Goal: Information Seeking & Learning: Learn about a topic

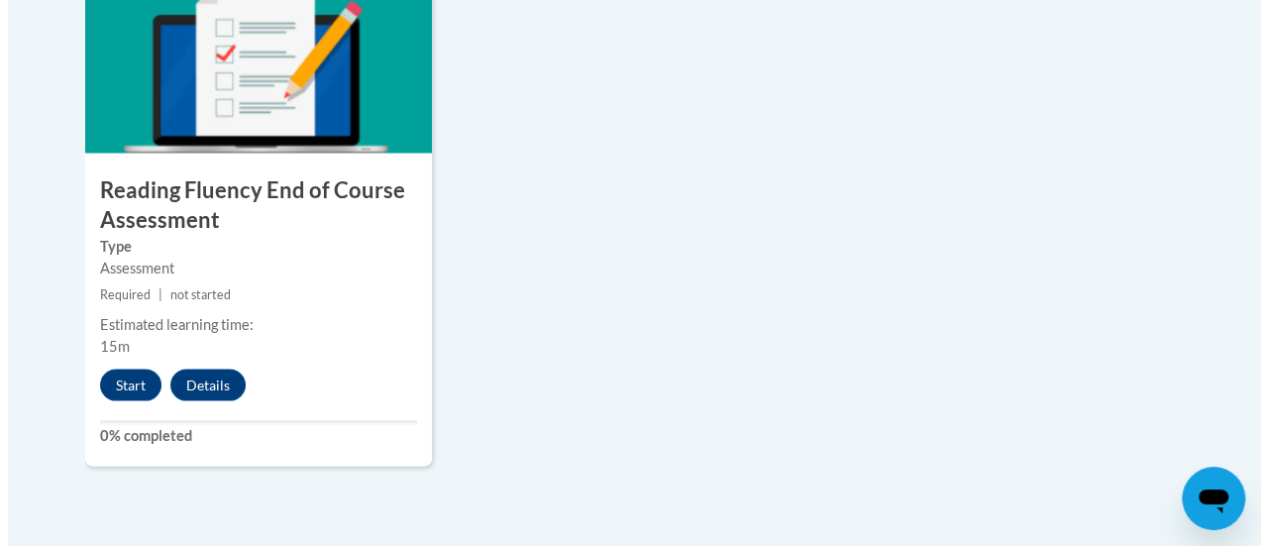
scroll to position [1838, 0]
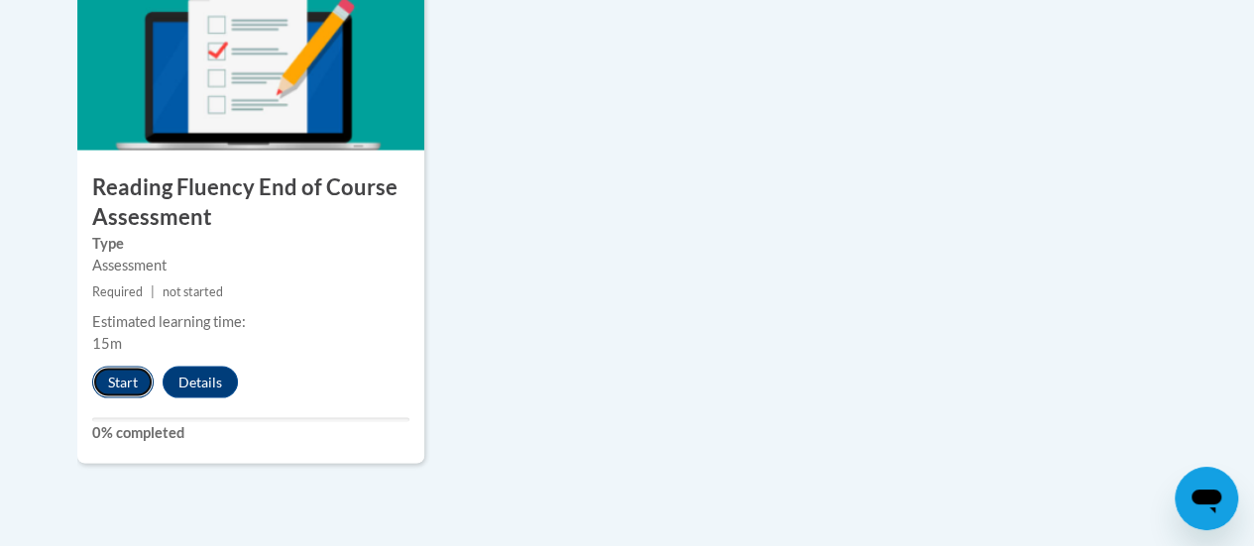
click at [127, 392] on button "Start" at bounding box center [122, 382] width 61 height 32
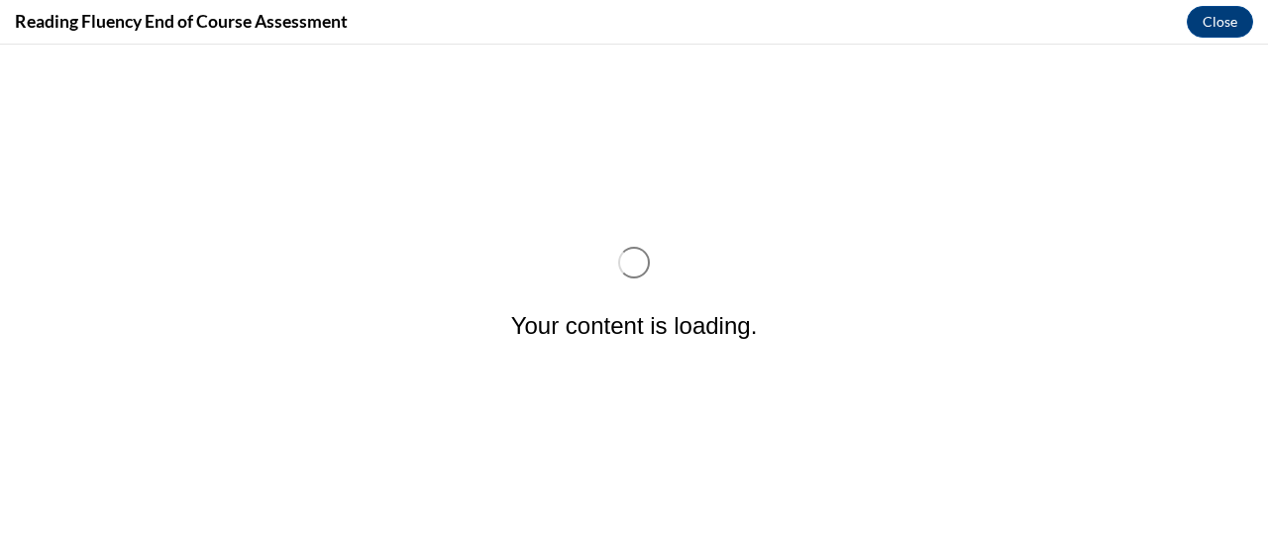
scroll to position [0, 0]
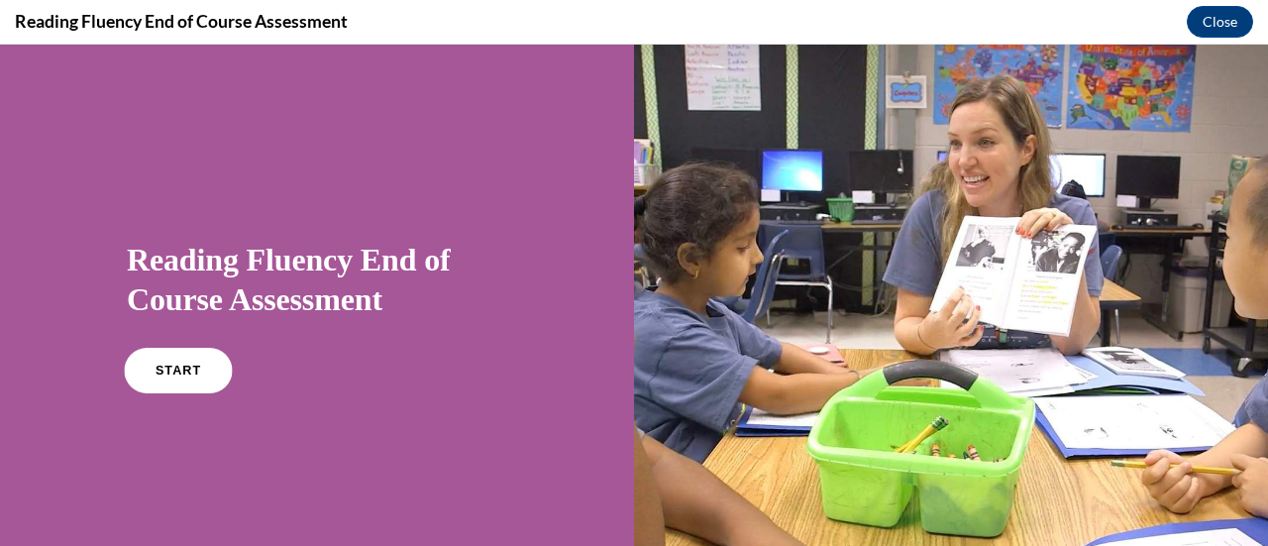
click at [175, 377] on link "START" at bounding box center [178, 371] width 108 height 46
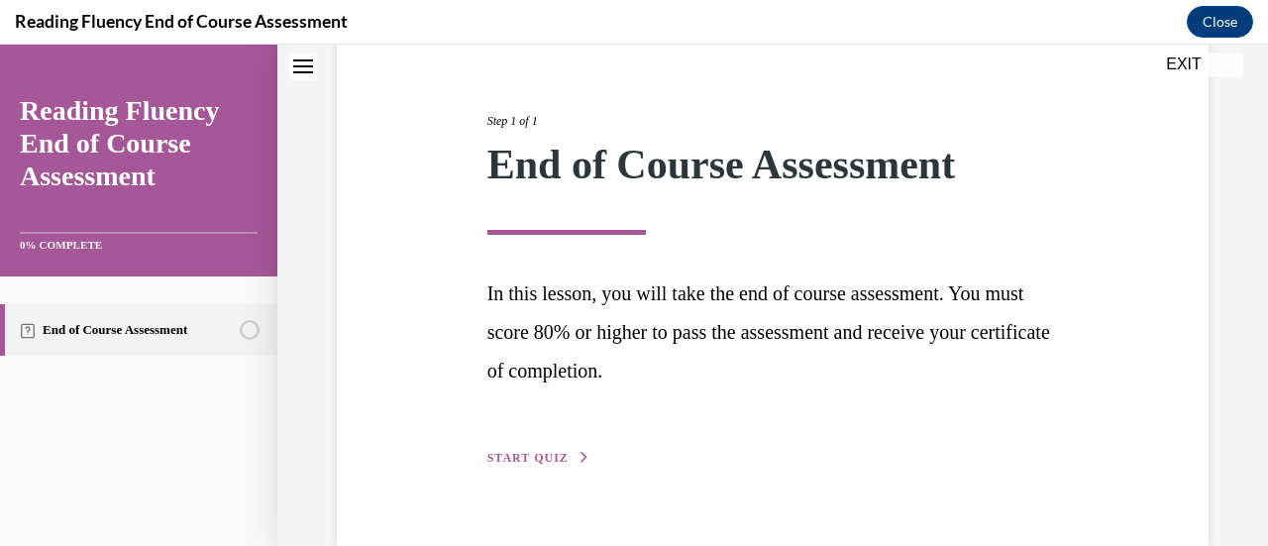
scroll to position [250, 0]
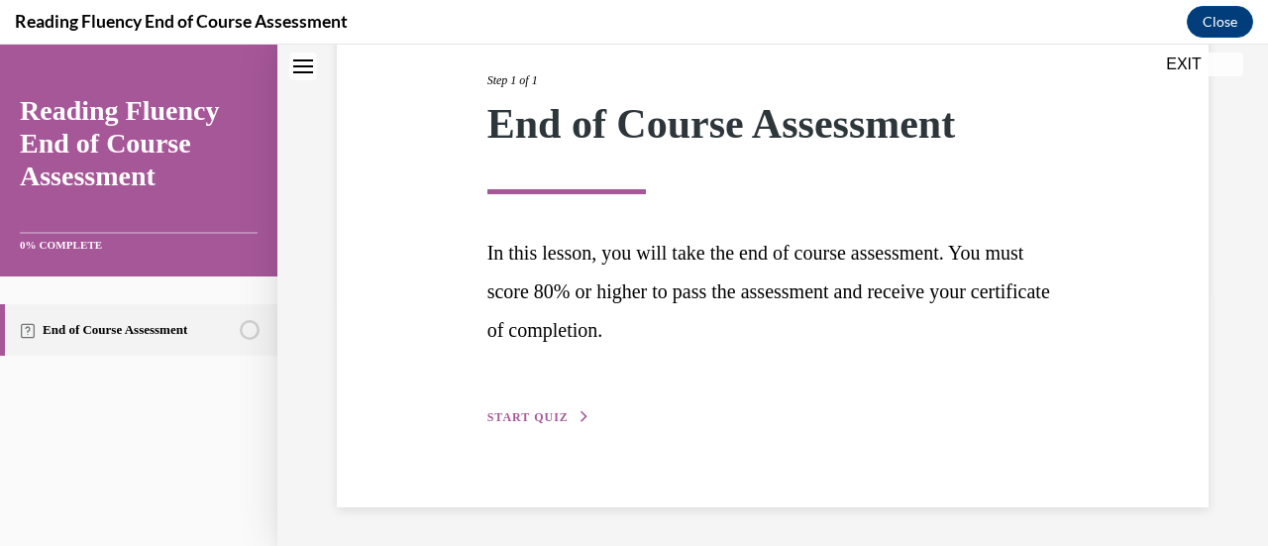
click at [547, 416] on span "START QUIZ" at bounding box center [528, 417] width 81 height 14
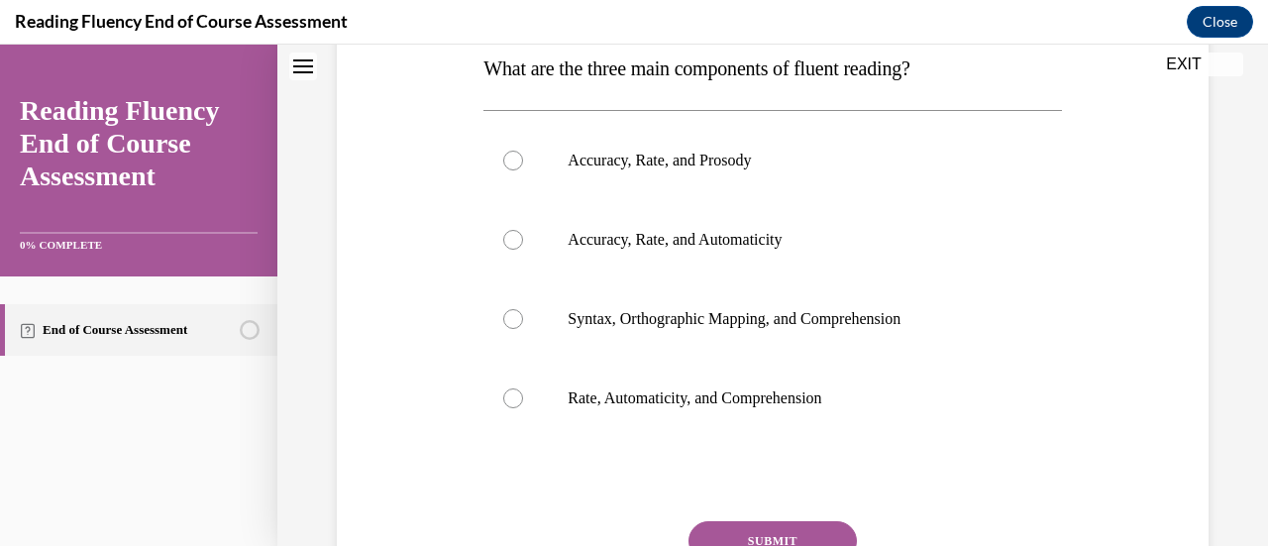
scroll to position [331, 0]
click at [503, 163] on div at bounding box center [513, 161] width 20 height 20
click at [503, 163] on input "Accuracy, Rate, and Prosody" at bounding box center [513, 161] width 20 height 20
radio input "true"
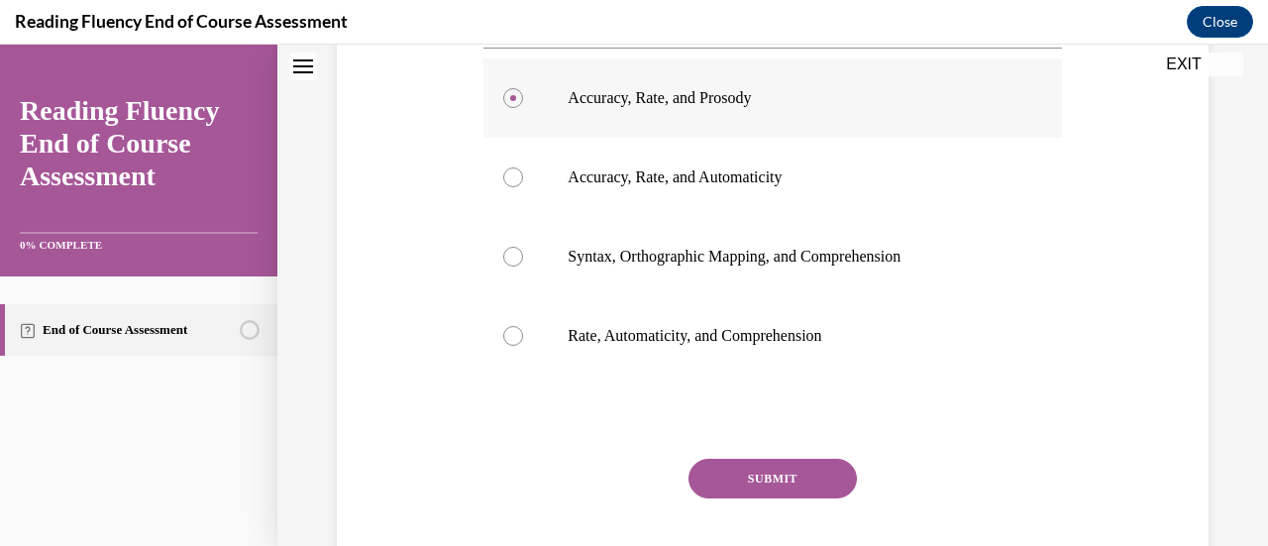
scroll to position [402, 0]
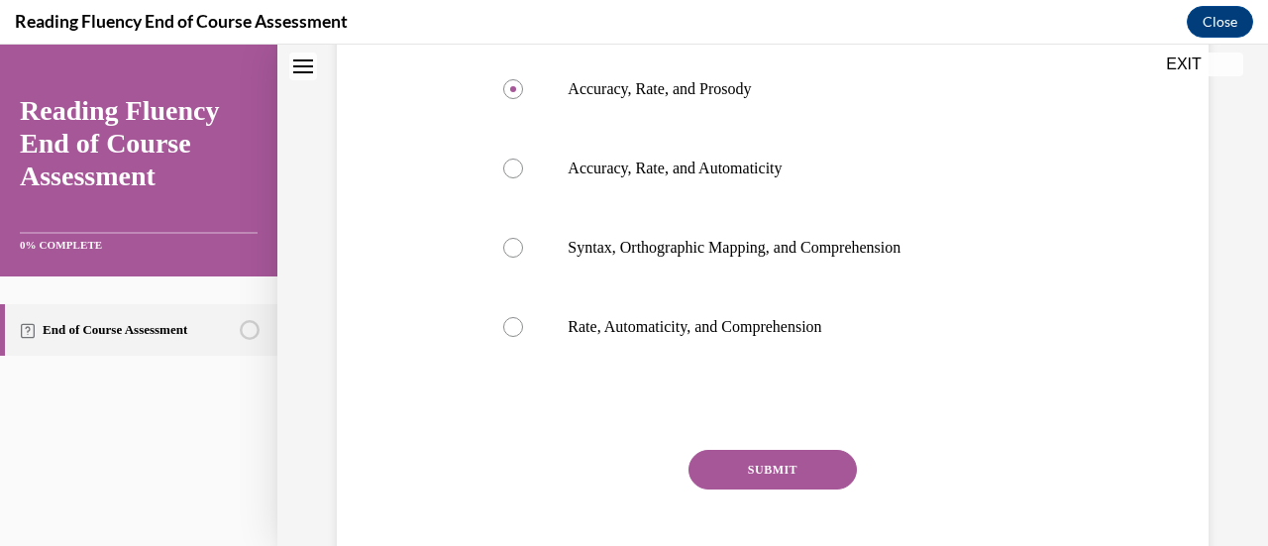
click at [817, 473] on button "SUBMIT" at bounding box center [773, 470] width 168 height 40
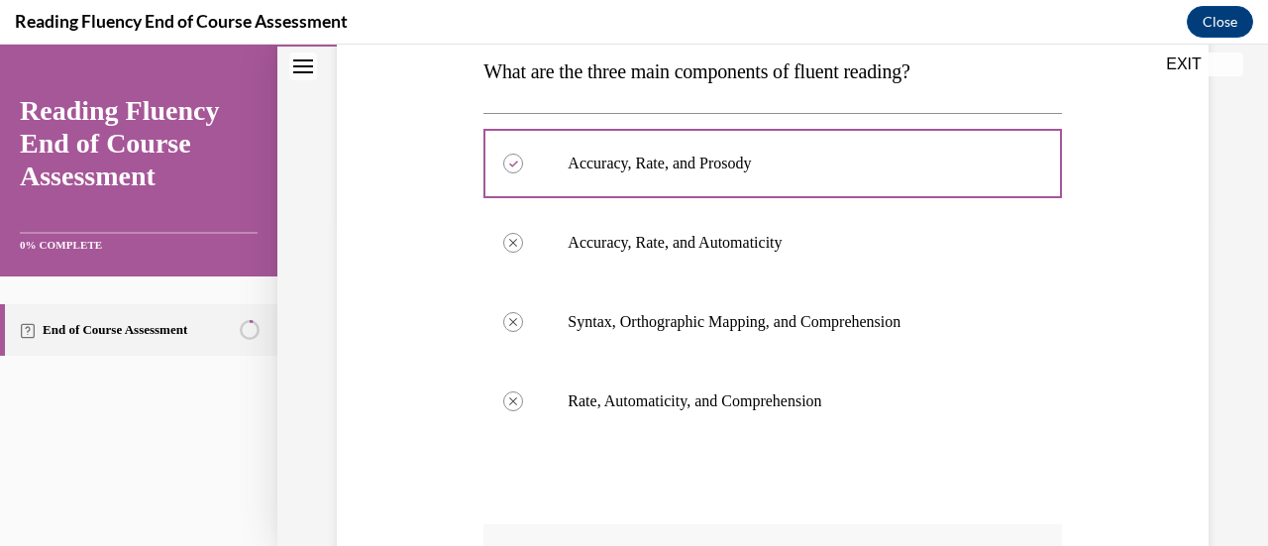
scroll to position [323, 0]
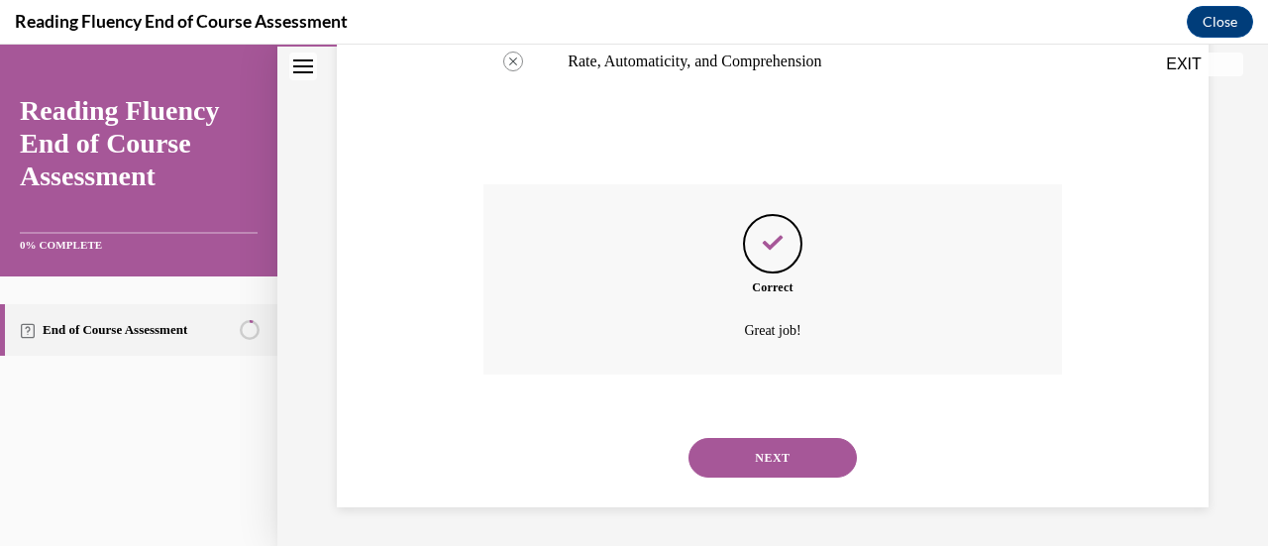
click at [813, 466] on button "NEXT" at bounding box center [773, 458] width 168 height 40
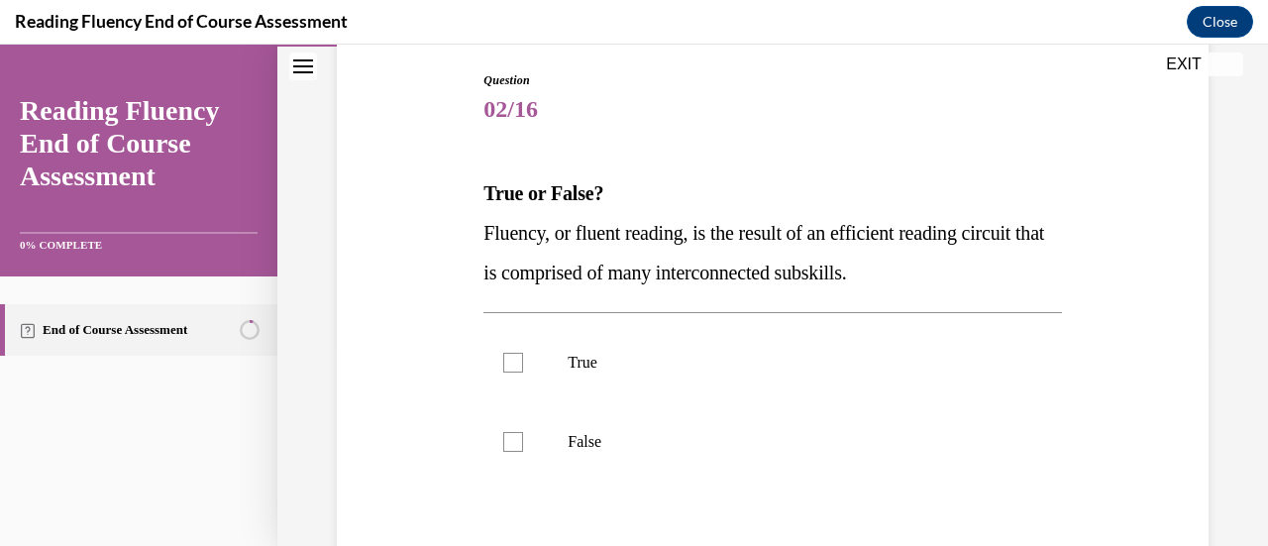
scroll to position [219, 0]
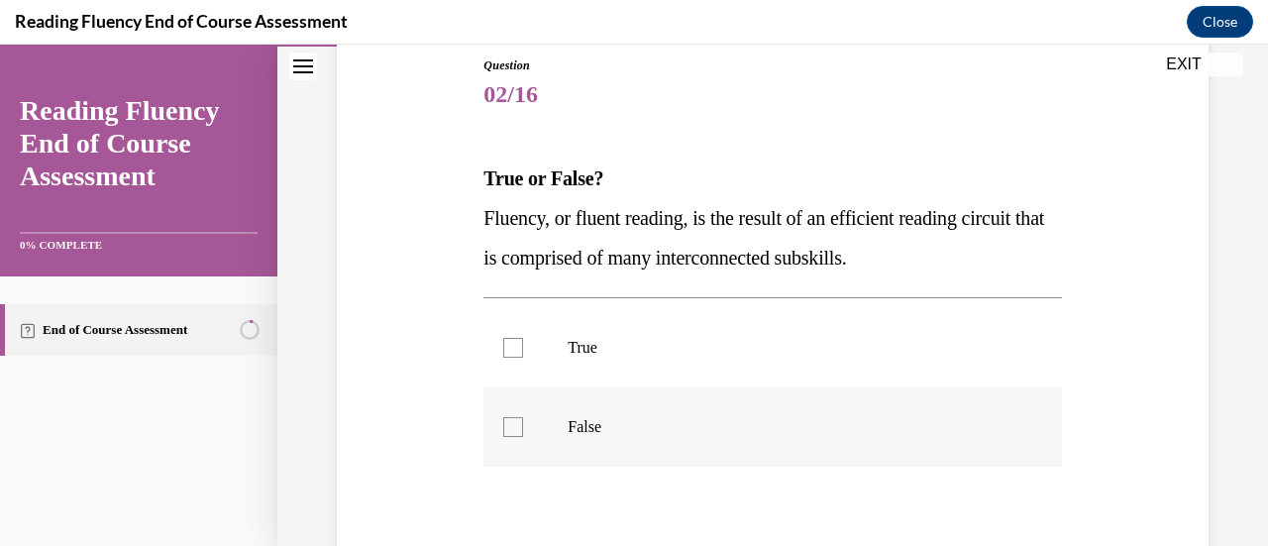
click at [508, 428] on div at bounding box center [513, 427] width 20 height 20
click at [508, 428] on input "False" at bounding box center [513, 427] width 20 height 20
checkbox input "true"
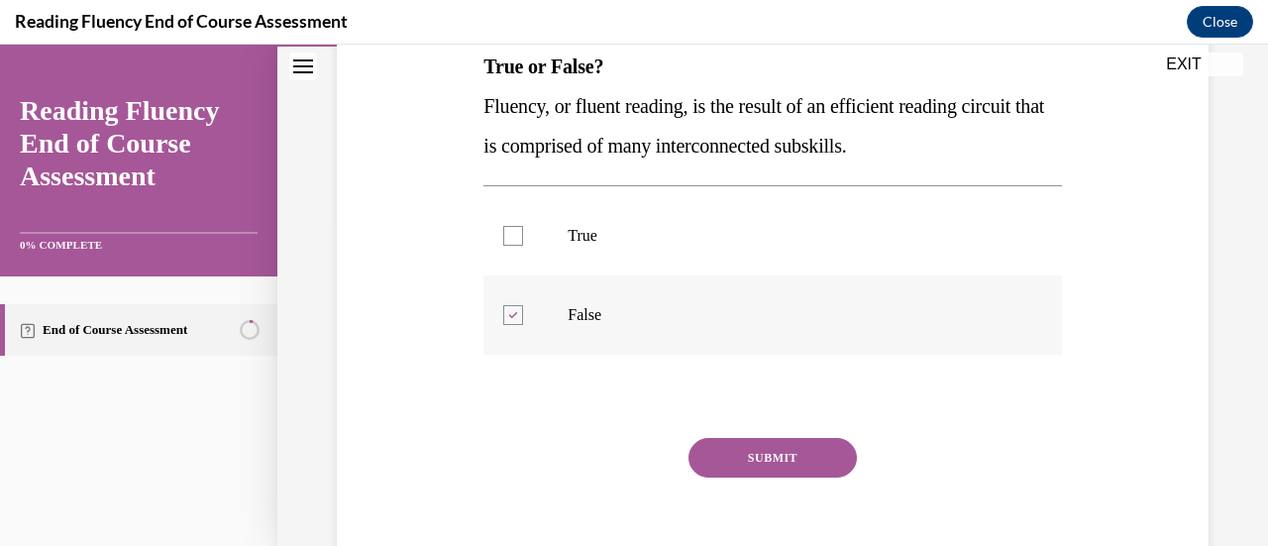
scroll to position [341, 0]
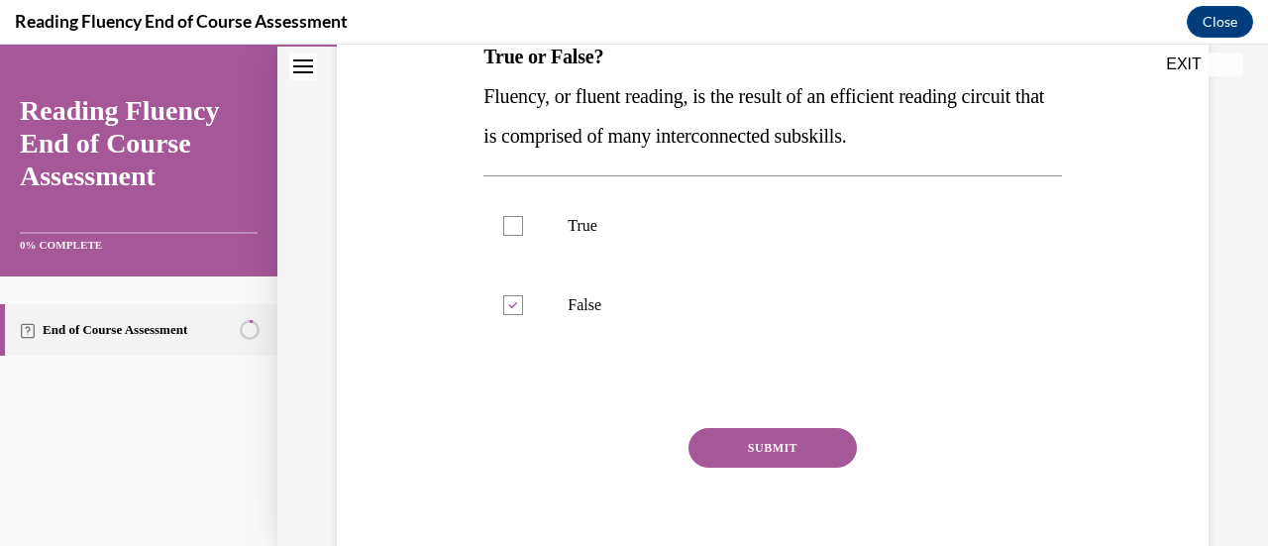
click at [799, 460] on button "SUBMIT" at bounding box center [773, 448] width 168 height 40
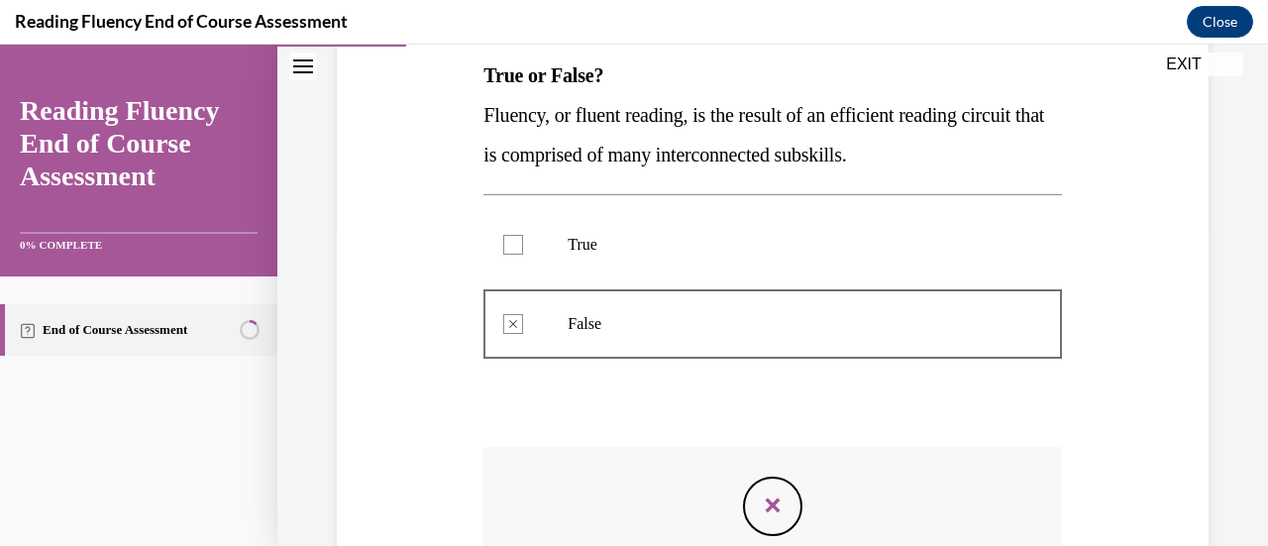
scroll to position [312, 0]
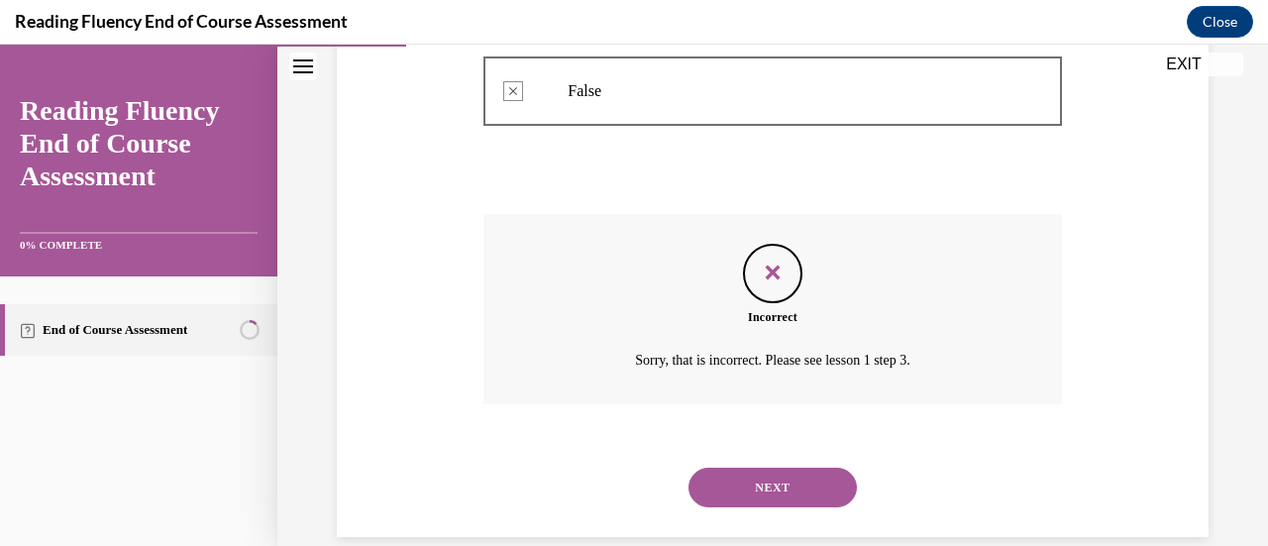
click at [802, 503] on button "NEXT" at bounding box center [773, 488] width 168 height 40
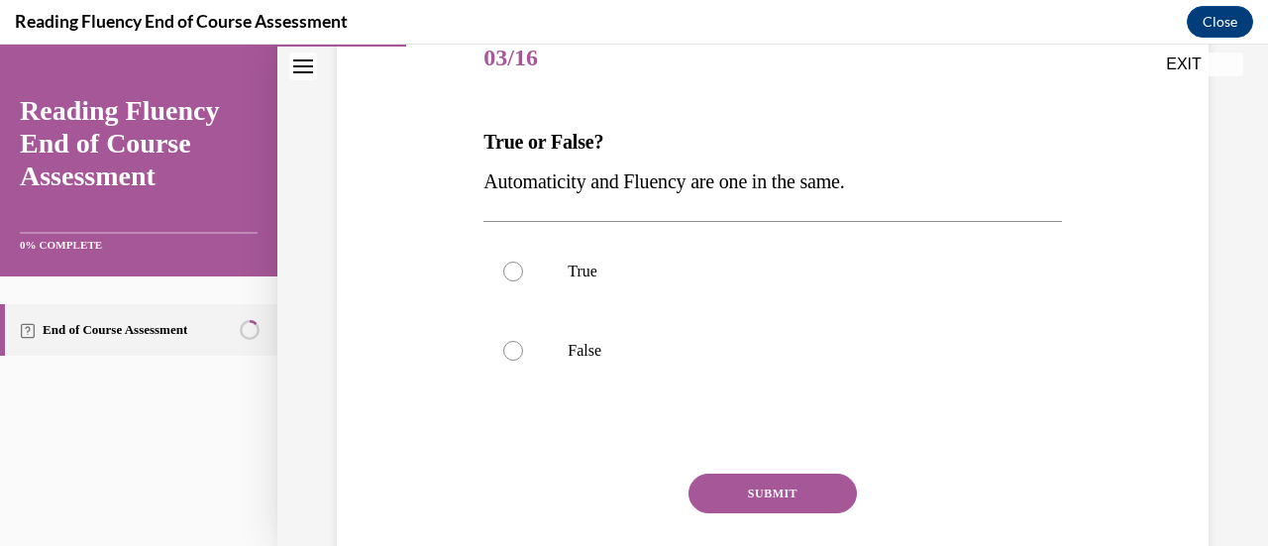
scroll to position [257, 0]
click at [518, 354] on div at bounding box center [513, 350] width 20 height 20
click at [518, 354] on input "False" at bounding box center [513, 350] width 20 height 20
radio input "true"
click at [819, 493] on button "SUBMIT" at bounding box center [773, 493] width 168 height 40
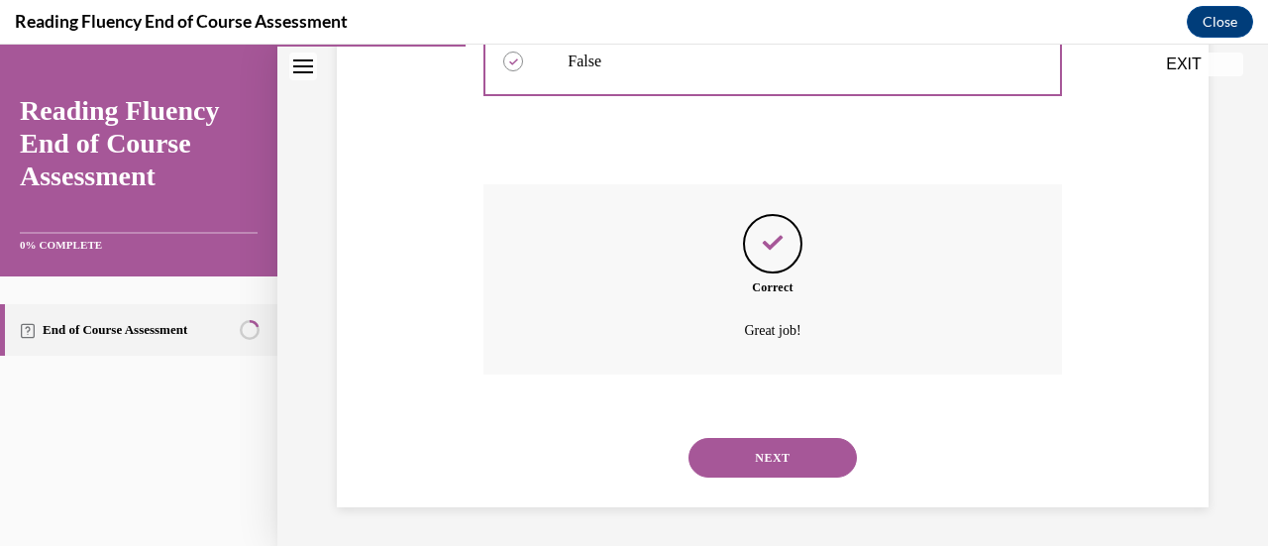
click at [813, 464] on button "NEXT" at bounding box center [773, 458] width 168 height 40
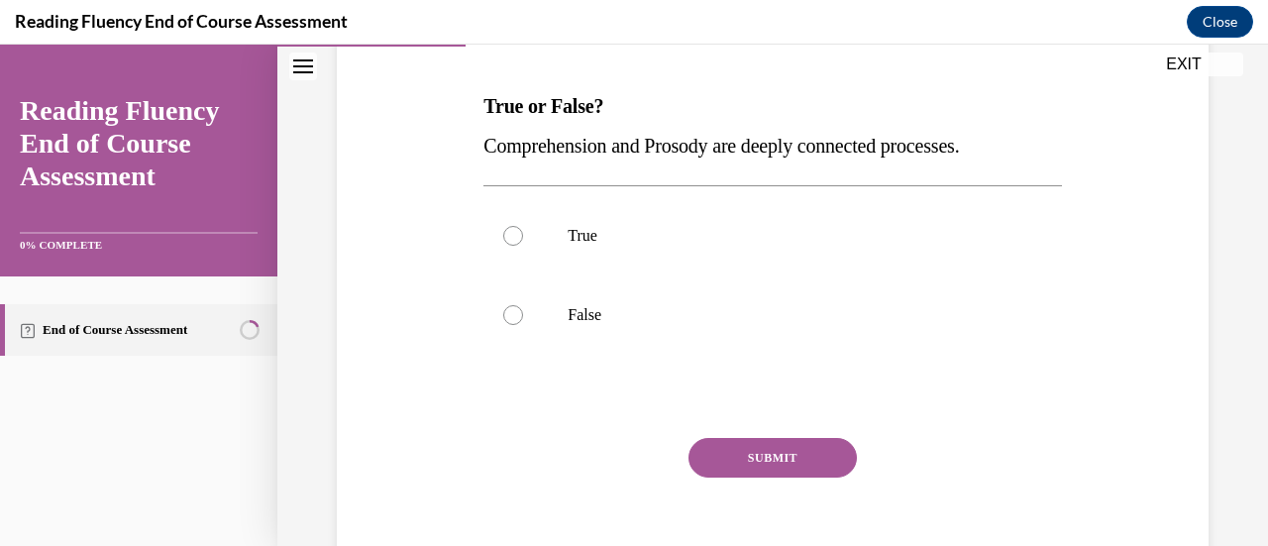
scroll to position [325, 0]
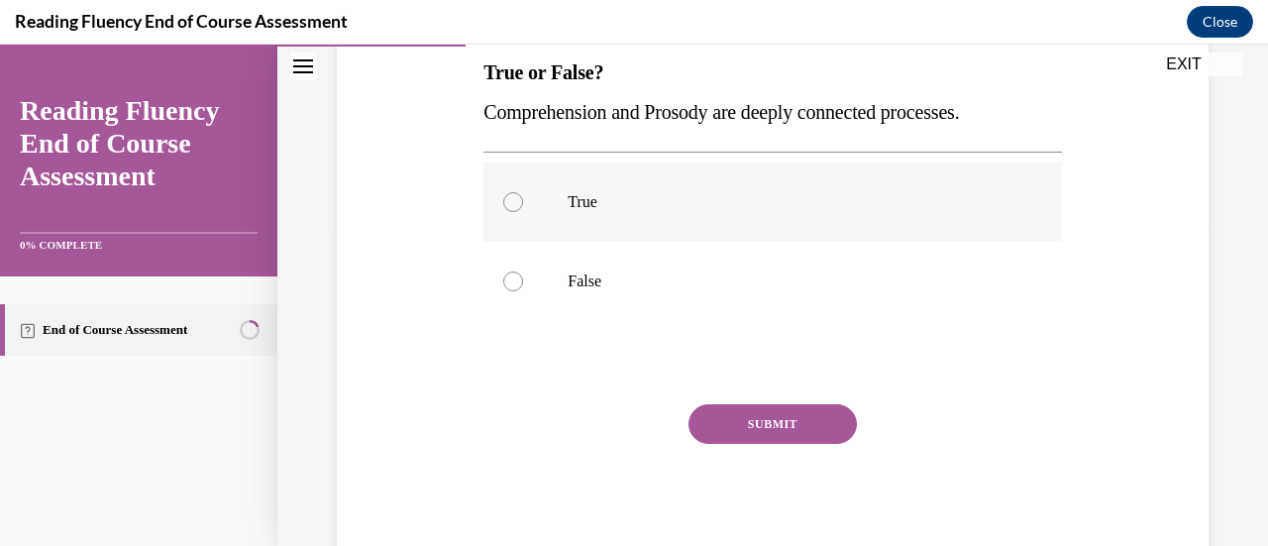
click at [503, 206] on div at bounding box center [513, 202] width 20 height 20
click at [503, 206] on input "True" at bounding box center [513, 202] width 20 height 20
radio input "true"
click at [820, 431] on button "SUBMIT" at bounding box center [773, 424] width 168 height 40
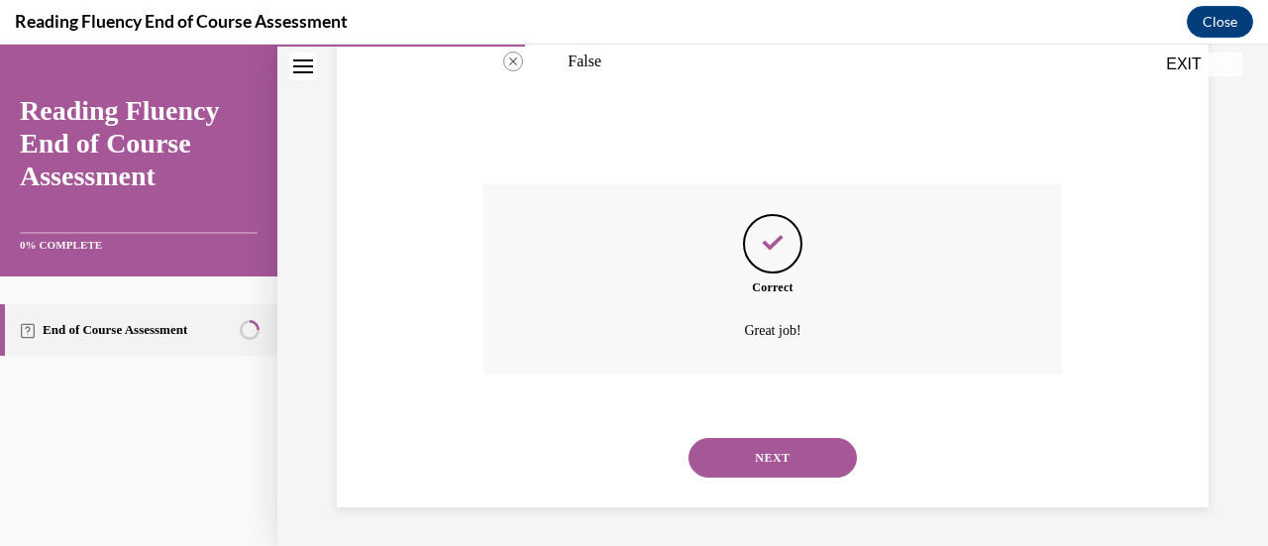
click at [820, 464] on button "NEXT" at bounding box center [773, 458] width 168 height 40
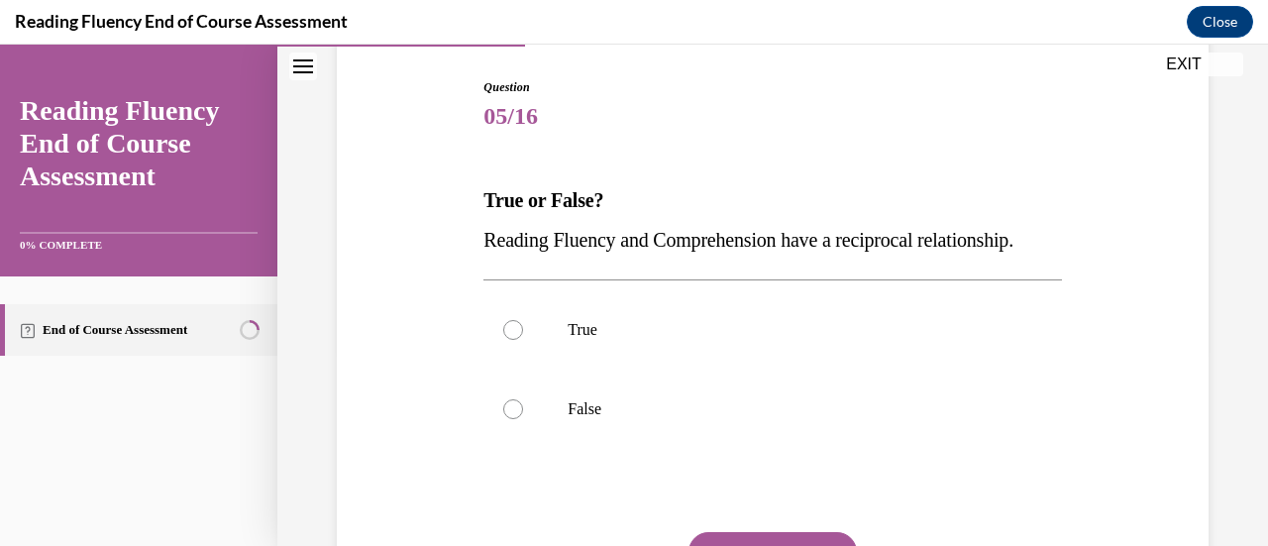
scroll to position [213, 0]
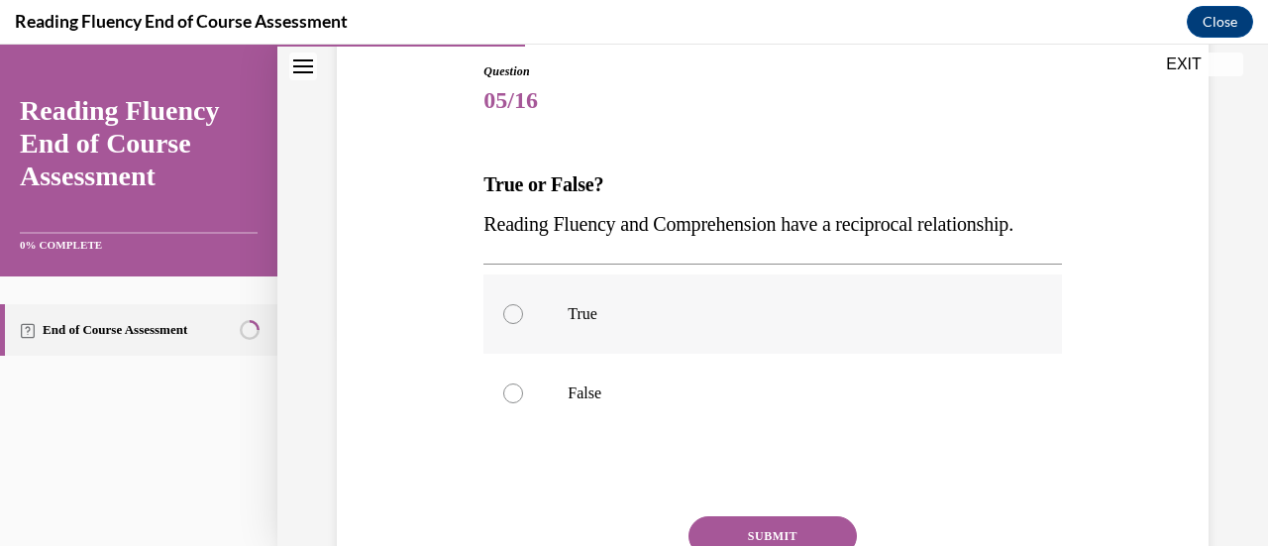
click at [507, 324] on div at bounding box center [513, 314] width 20 height 20
click at [507, 324] on input "True" at bounding box center [513, 314] width 20 height 20
radio input "true"
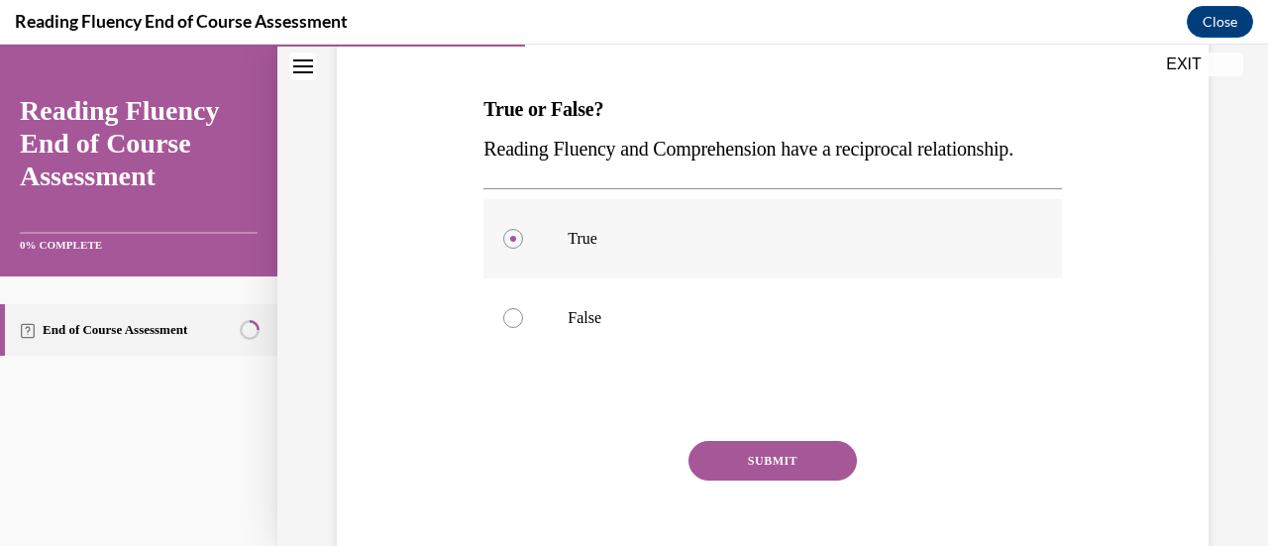
scroll to position [319, 0]
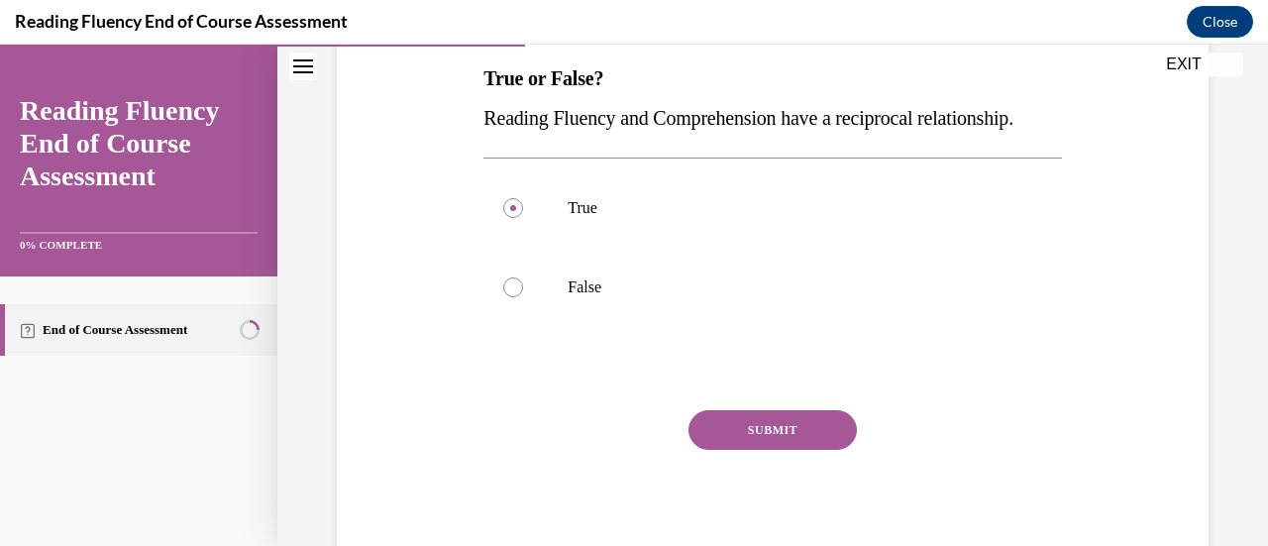
click at [799, 450] on button "SUBMIT" at bounding box center [773, 430] width 168 height 40
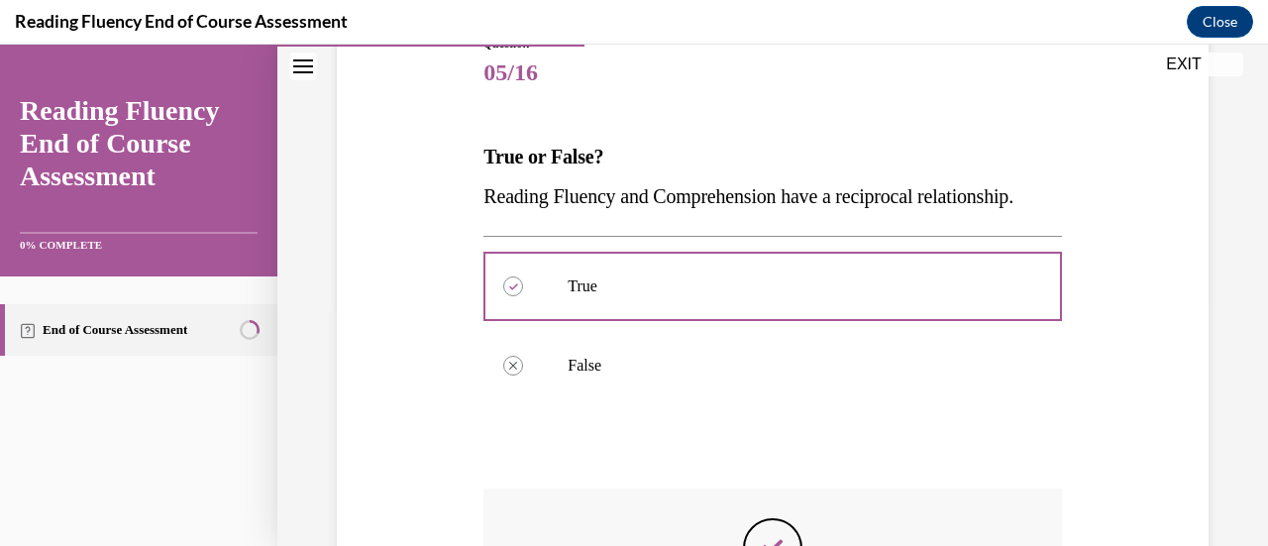
scroll to position [240, 0]
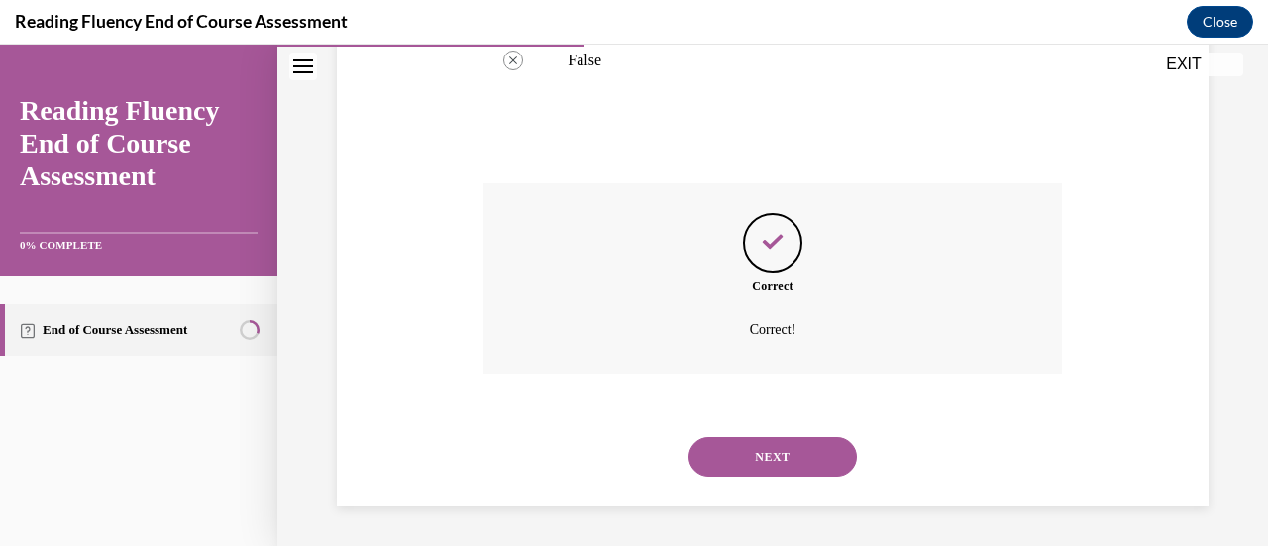
click at [807, 458] on button "NEXT" at bounding box center [773, 457] width 168 height 40
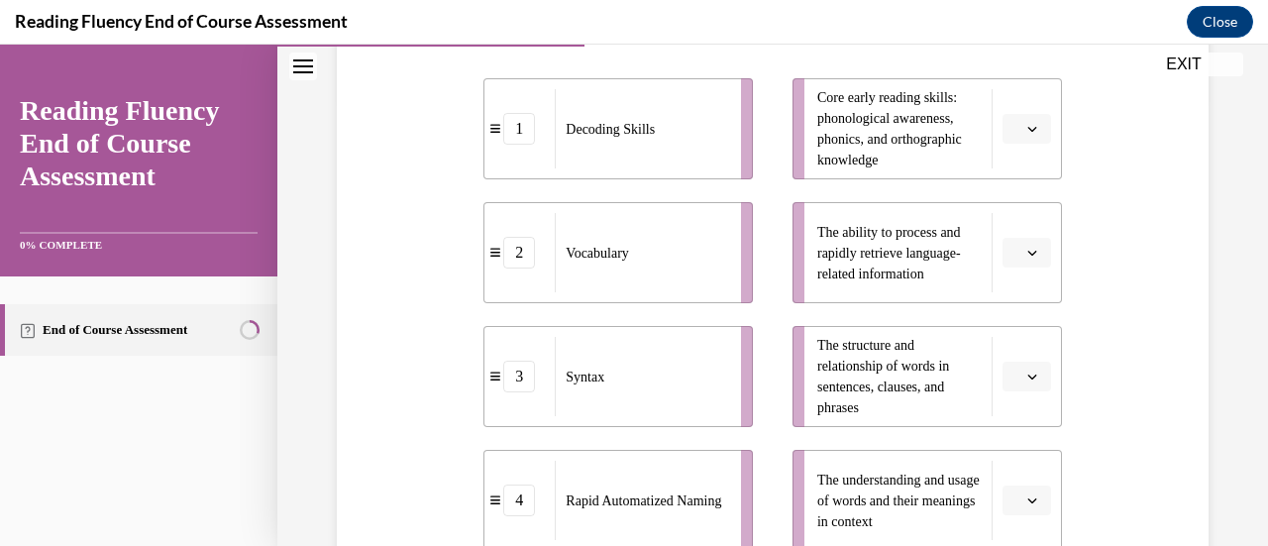
scroll to position [447, 0]
click at [626, 139] on span "Decoding Skills" at bounding box center [610, 130] width 89 height 21
click at [1028, 129] on icon "button" at bounding box center [1033, 130] width 10 height 10
click at [1014, 216] on div "1" at bounding box center [1011, 213] width 49 height 40
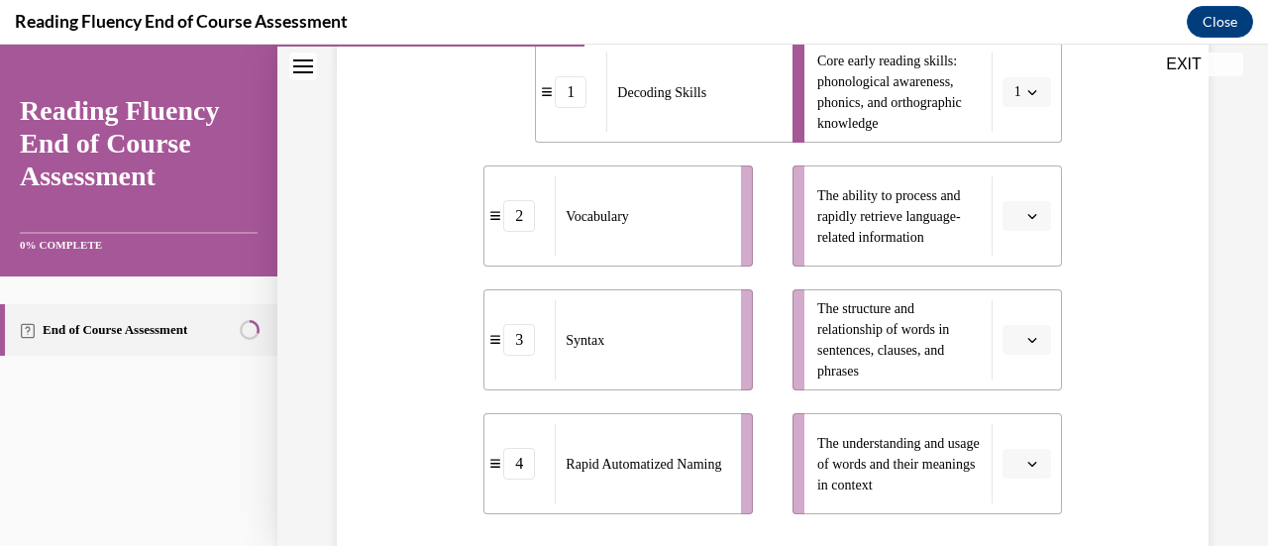
scroll to position [488, 0]
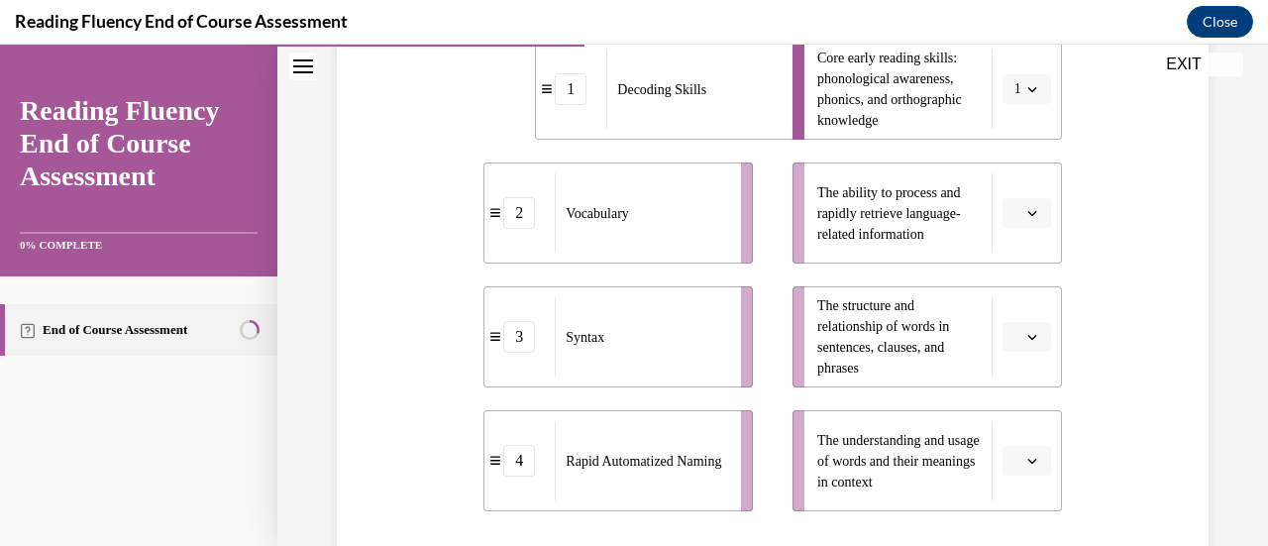
click at [1028, 213] on icon "button" at bounding box center [1033, 213] width 10 height 10
click at [1019, 420] on div "4" at bounding box center [1011, 415] width 49 height 40
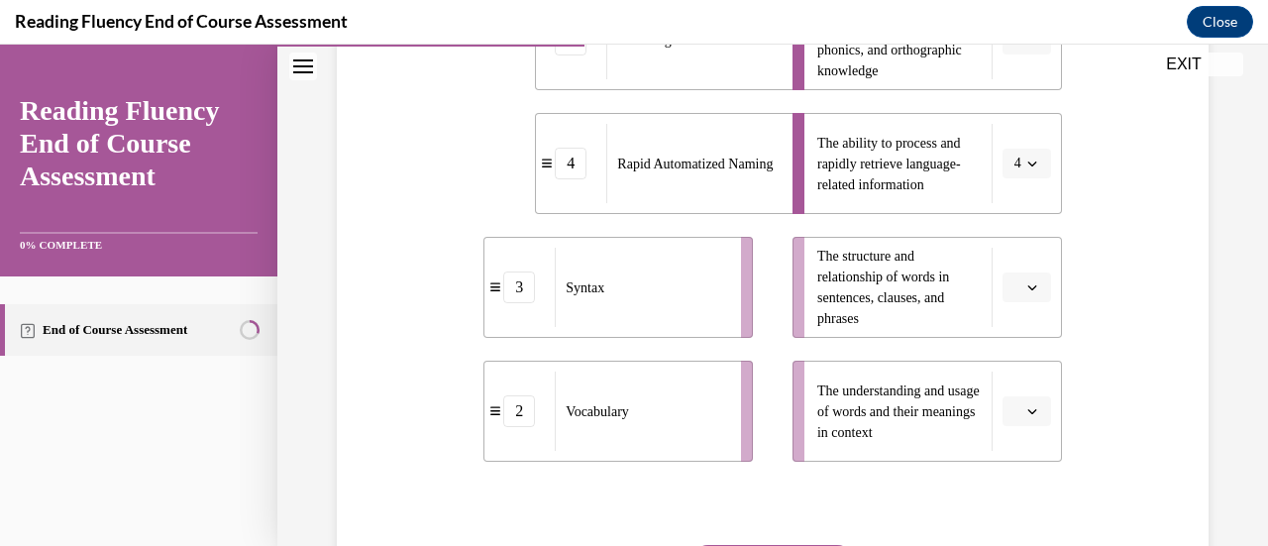
scroll to position [538, 0]
click at [1020, 295] on button "button" at bounding box center [1027, 287] width 49 height 30
click at [1015, 451] on div "3" at bounding box center [1011, 449] width 49 height 40
click at [1023, 420] on button "button" at bounding box center [1027, 410] width 49 height 30
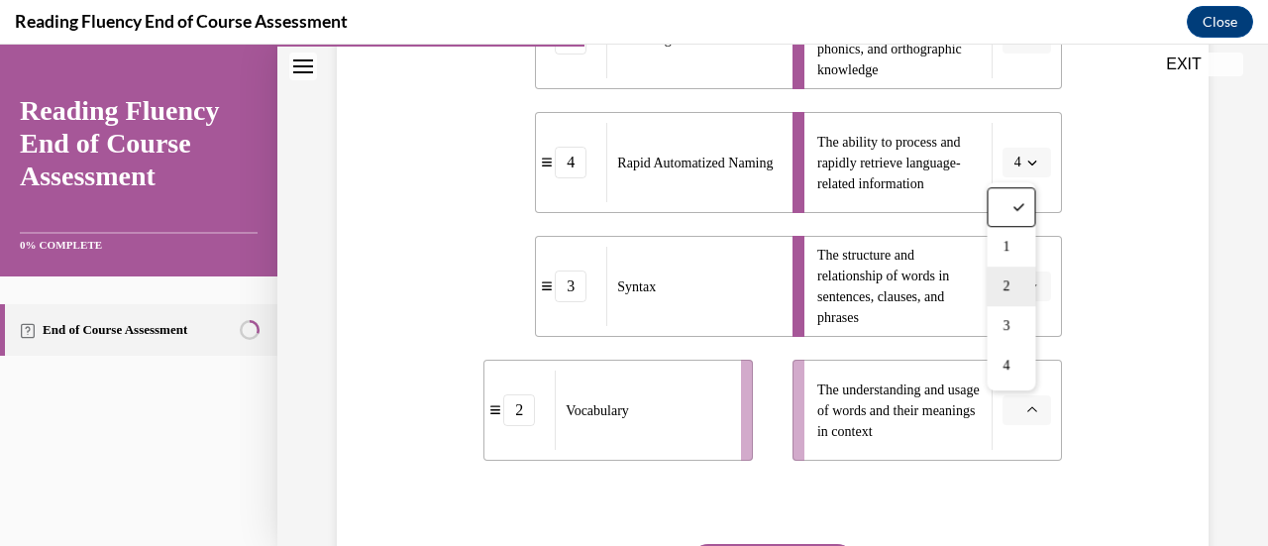
click at [1016, 299] on div "2" at bounding box center [1011, 287] width 49 height 40
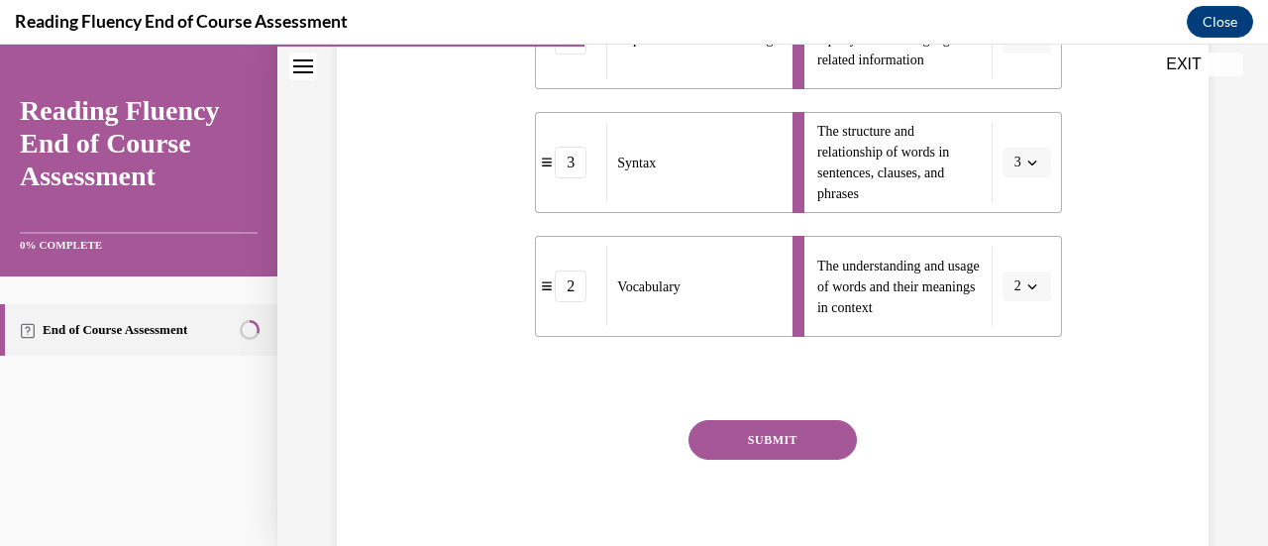
scroll to position [666, 0]
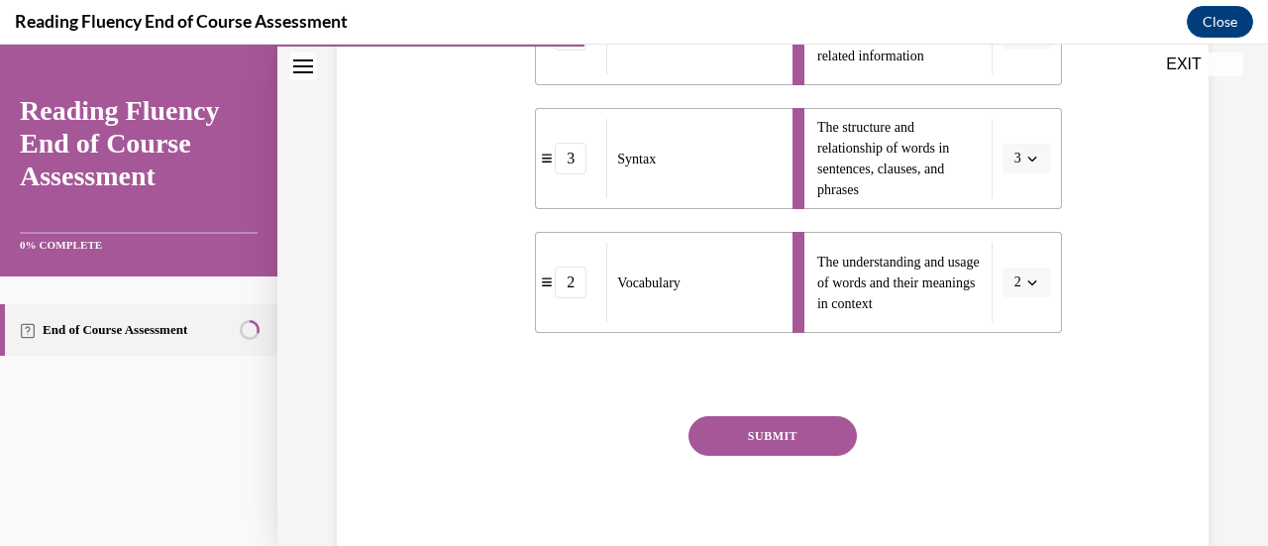
click at [817, 438] on button "SUBMIT" at bounding box center [773, 436] width 168 height 40
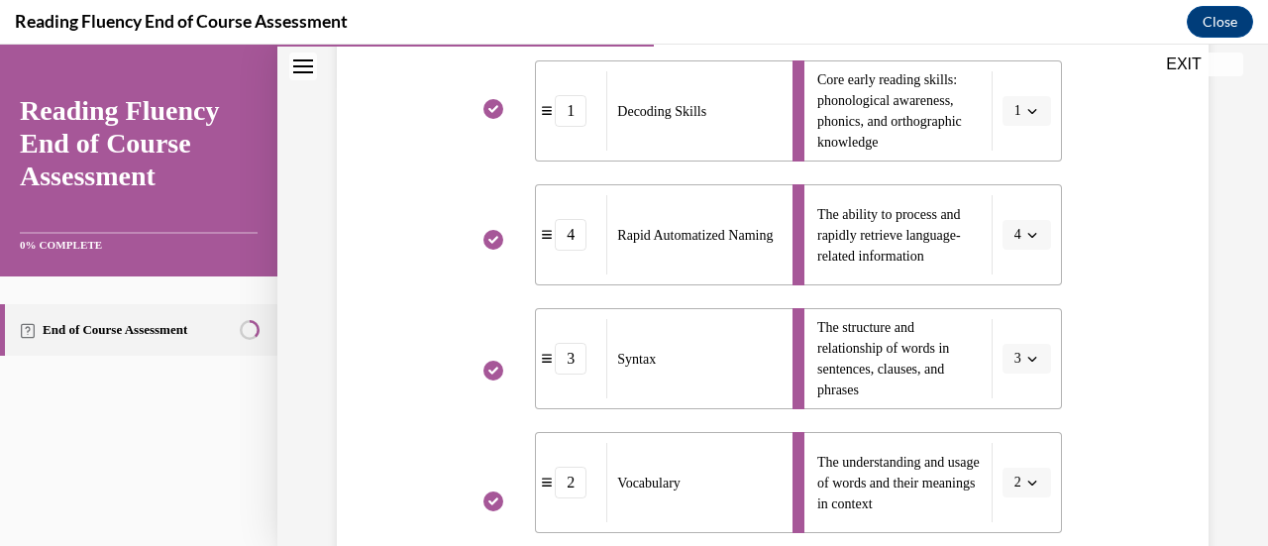
scroll to position [462, 0]
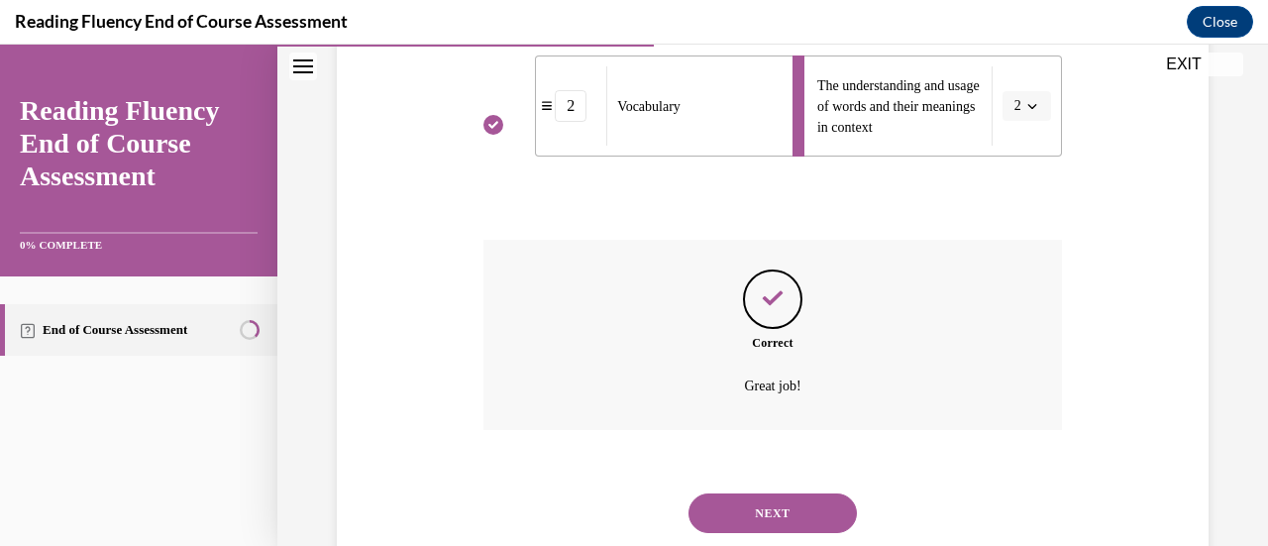
click at [803, 522] on button "NEXT" at bounding box center [773, 513] width 168 height 40
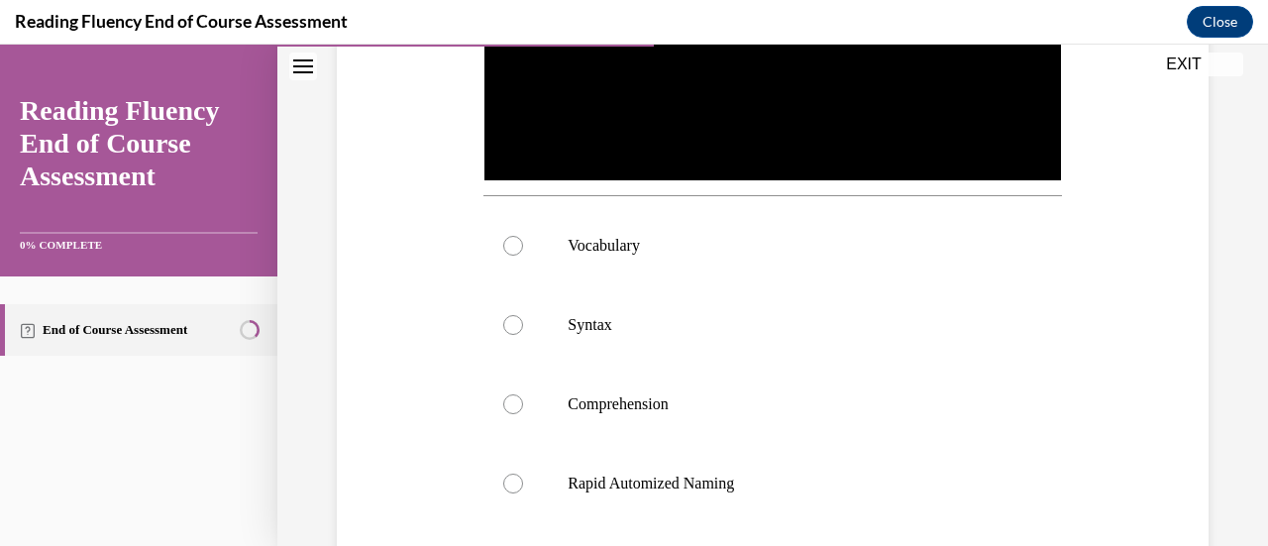
scroll to position [622, 0]
click at [509, 326] on div at bounding box center [513, 324] width 20 height 20
click at [509, 326] on input "Syntax" at bounding box center [513, 324] width 20 height 20
radio input "true"
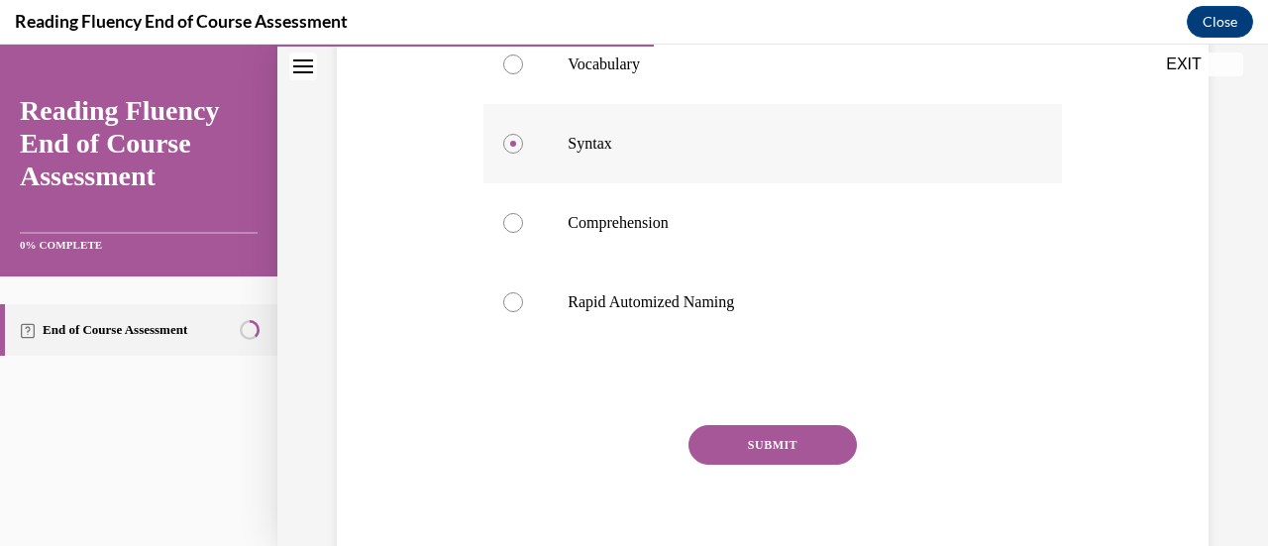
scroll to position [805, 0]
click at [802, 438] on button "SUBMIT" at bounding box center [773, 443] width 168 height 40
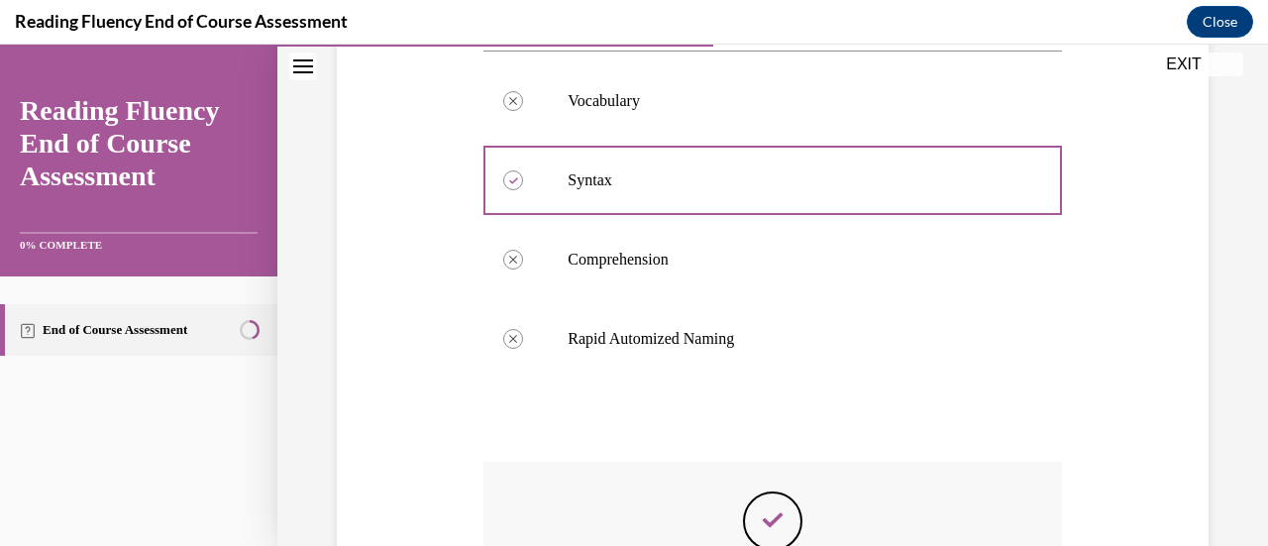
scroll to position [785, 0]
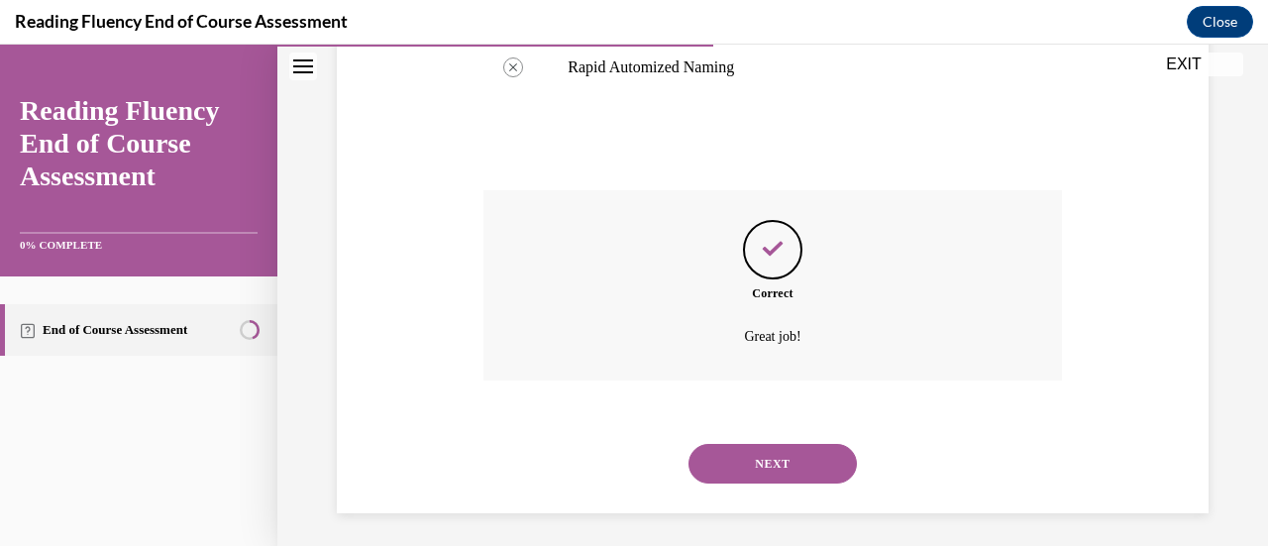
click at [810, 460] on button "NEXT" at bounding box center [773, 464] width 168 height 40
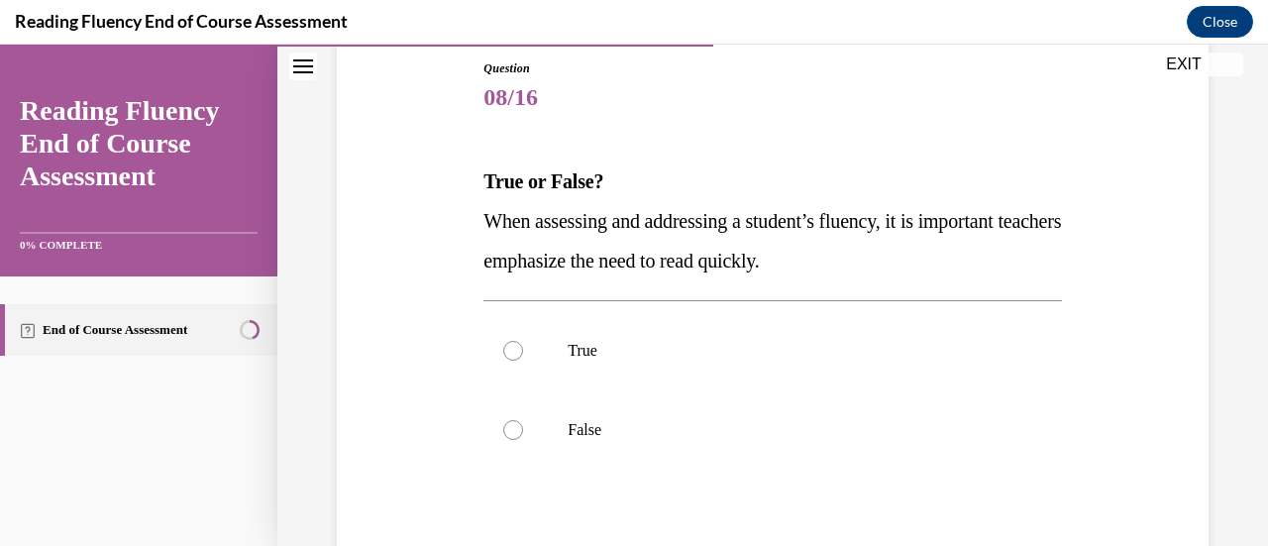
scroll to position [225, 0]
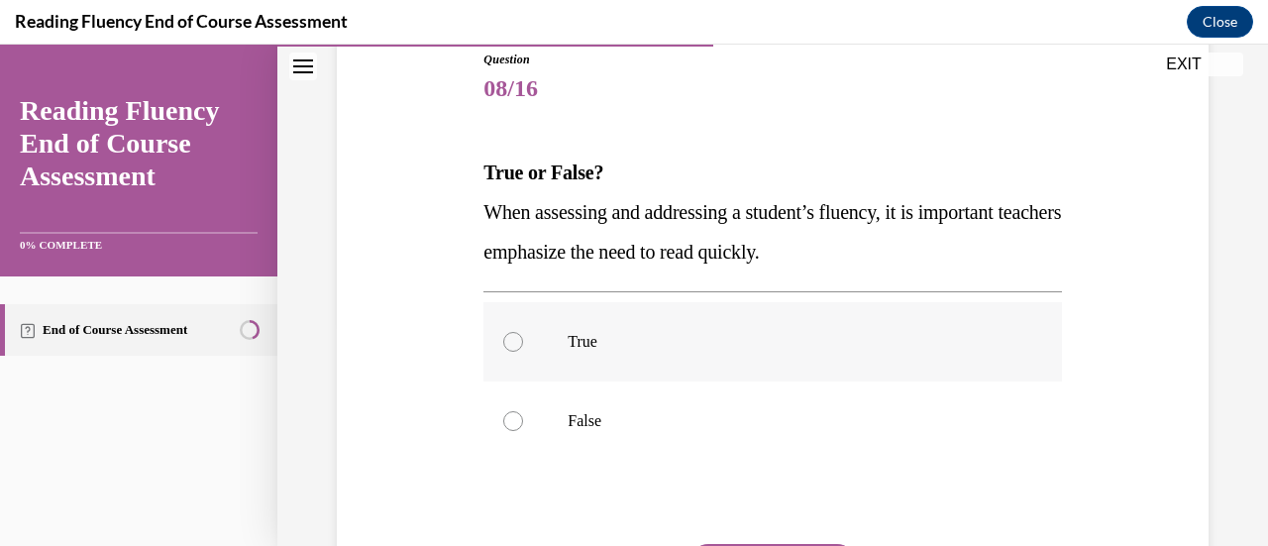
click at [503, 341] on div at bounding box center [513, 342] width 20 height 20
click at [503, 341] on input "True" at bounding box center [513, 342] width 20 height 20
radio input "true"
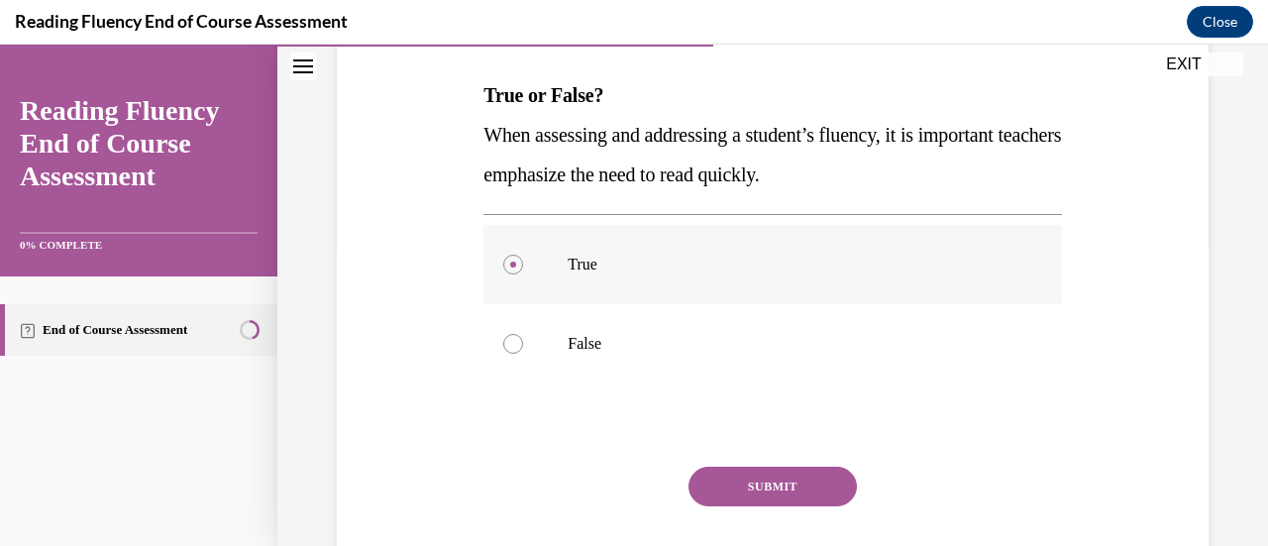
scroll to position [318, 0]
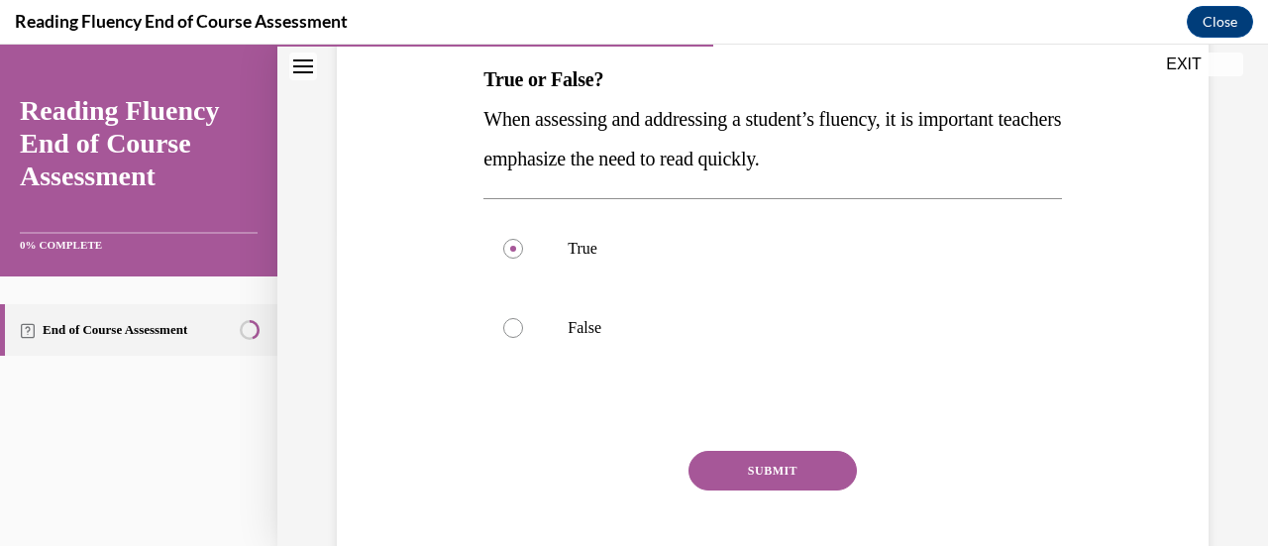
click at [787, 471] on button "SUBMIT" at bounding box center [773, 471] width 168 height 40
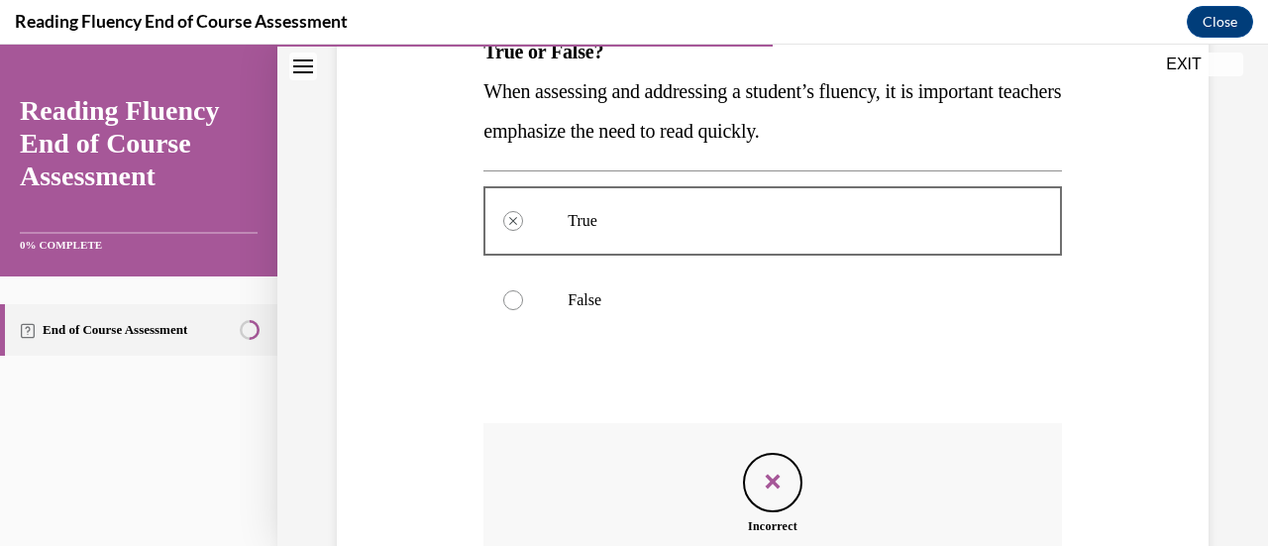
scroll to position [341, 0]
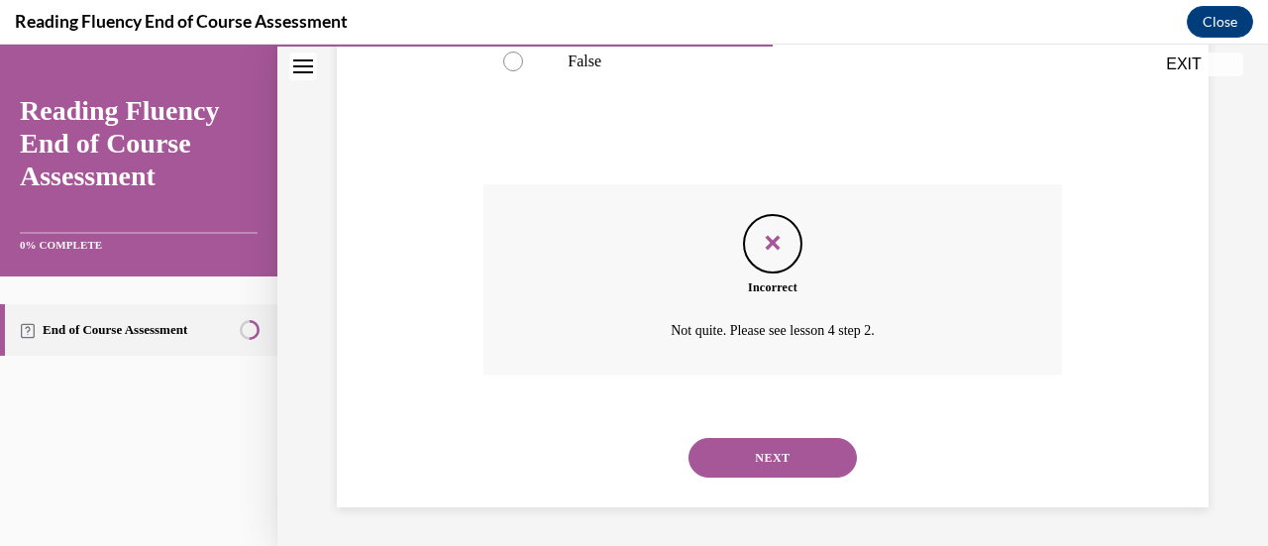
click at [815, 458] on button "NEXT" at bounding box center [773, 458] width 168 height 40
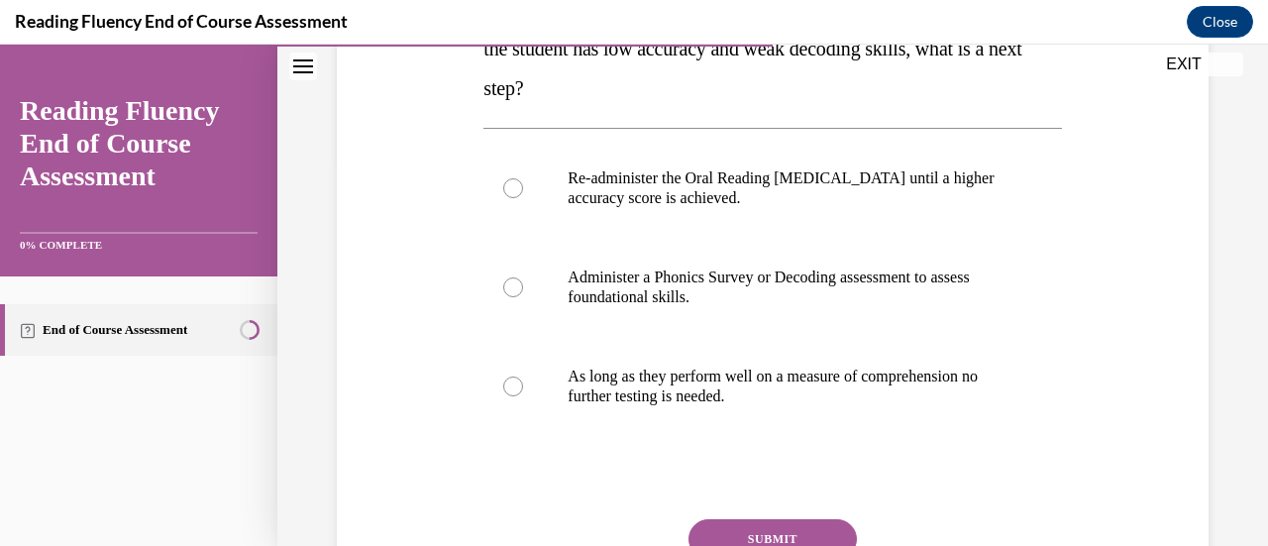
scroll to position [390, 0]
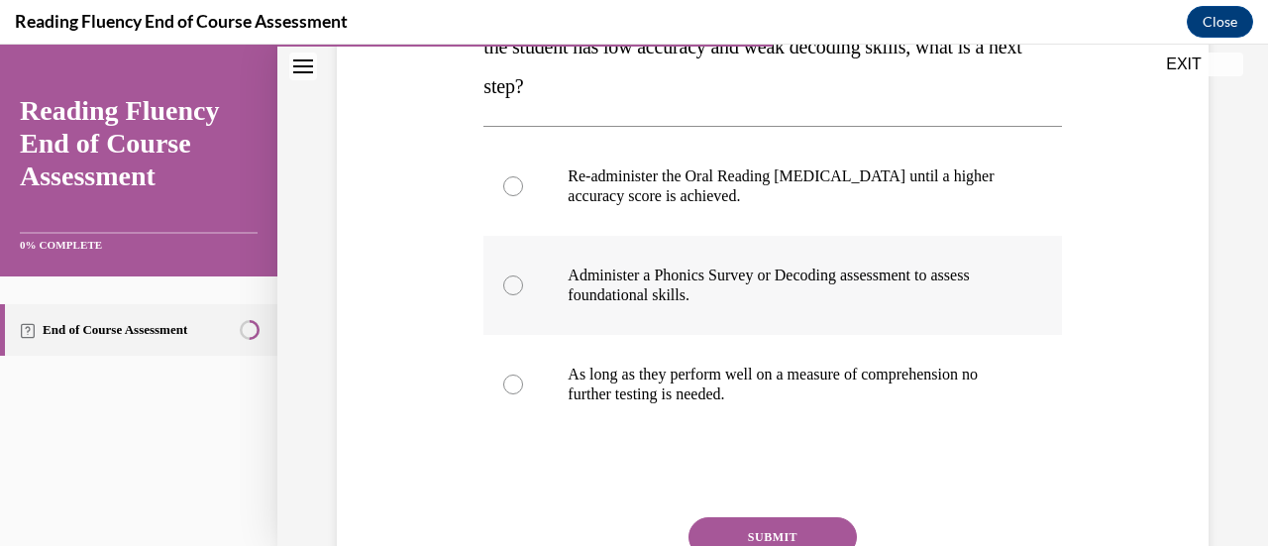
click at [514, 293] on label "Administer a Phonics Survey or Decoding assessment to assess foundational skill…" at bounding box center [773, 285] width 578 height 99
click at [514, 293] on input "Administer a Phonics Survey or Decoding assessment to assess foundational skill…" at bounding box center [513, 285] width 20 height 20
radio input "true"
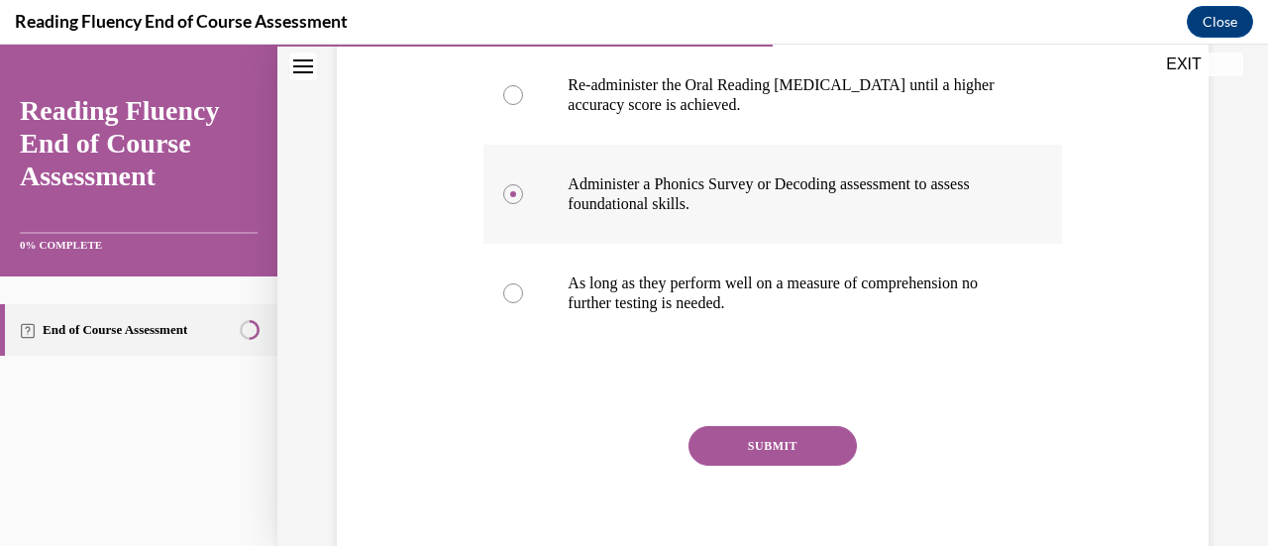
scroll to position [491, 0]
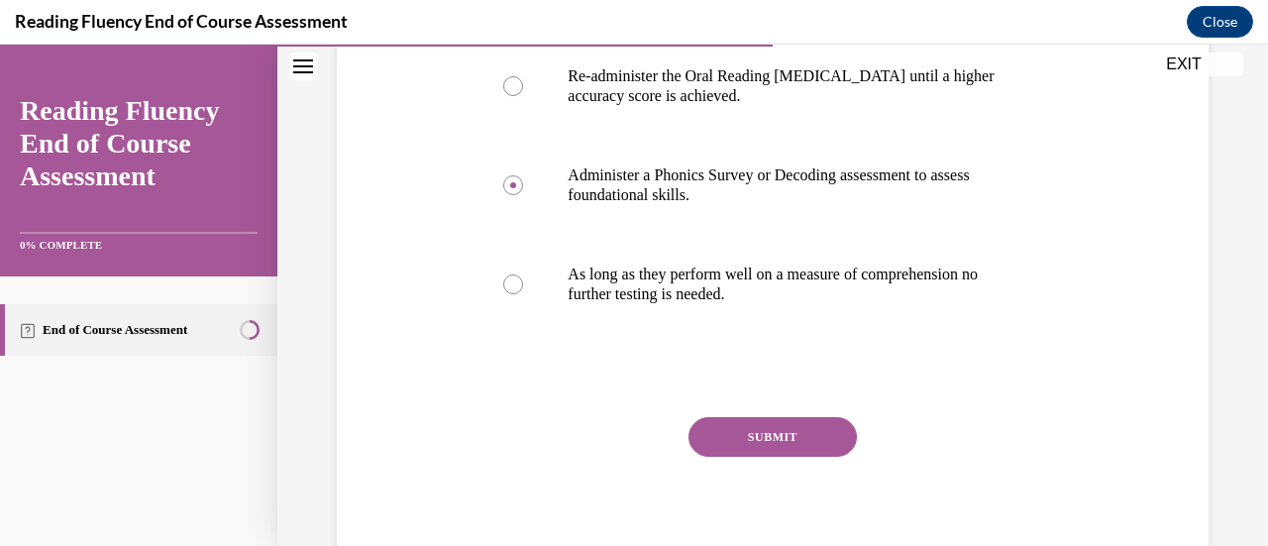
click at [797, 435] on button "SUBMIT" at bounding box center [773, 437] width 168 height 40
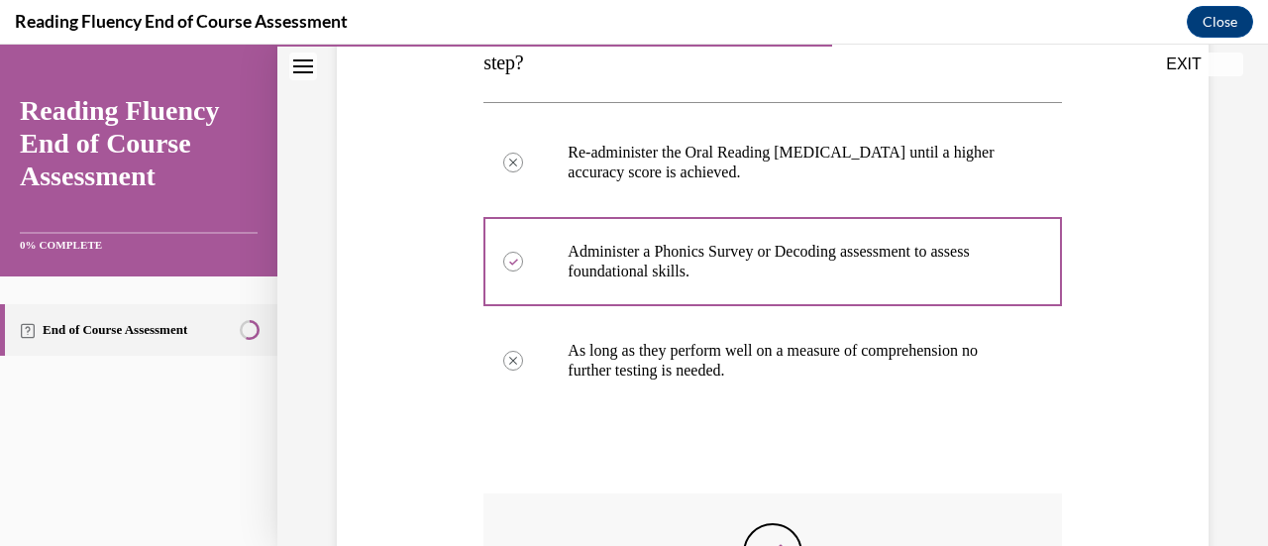
scroll to position [400, 0]
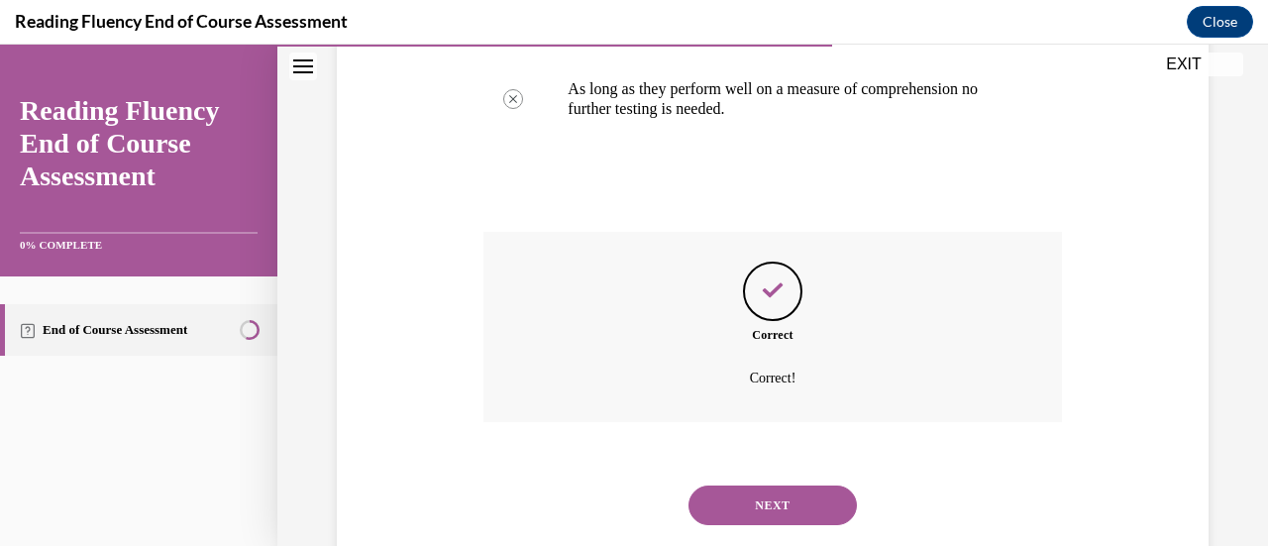
click at [817, 505] on button "NEXT" at bounding box center [773, 506] width 168 height 40
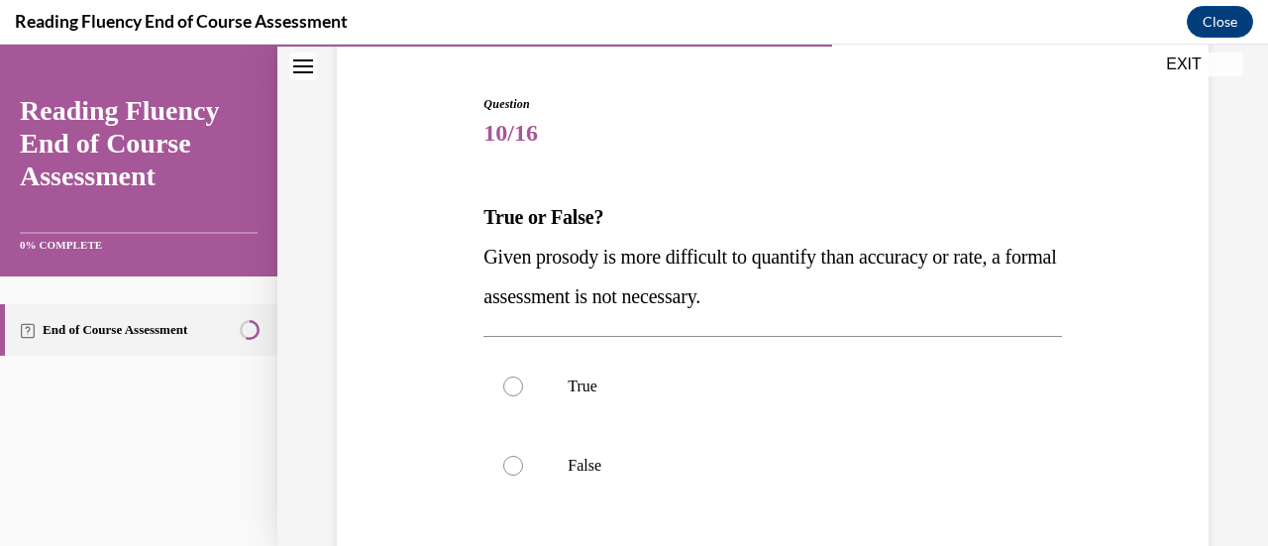
scroll to position [183, 0]
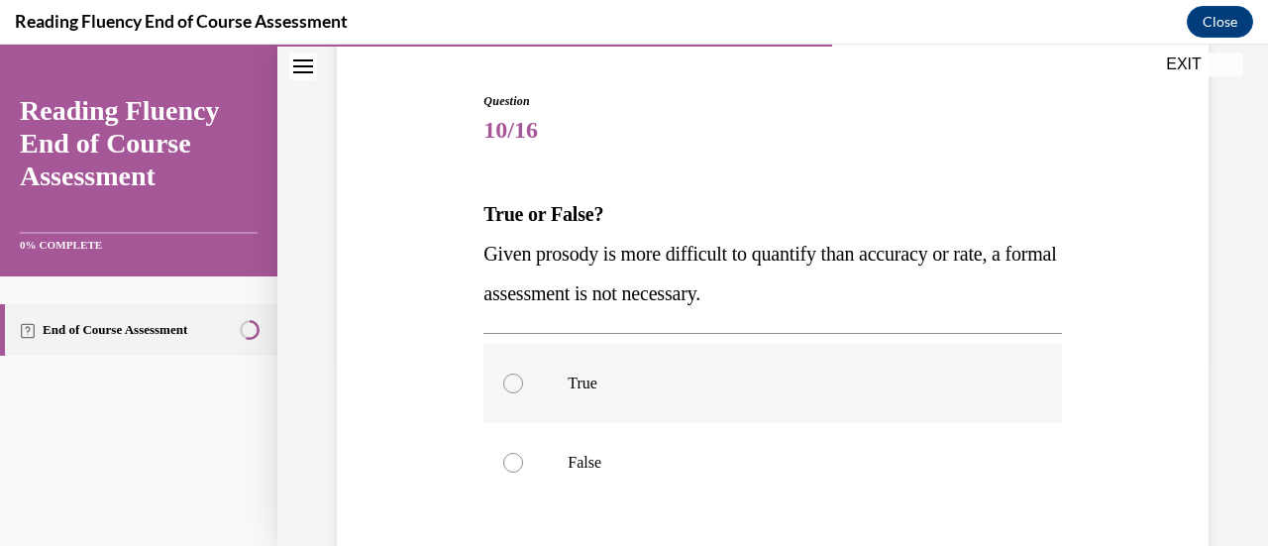
click at [523, 384] on label "True" at bounding box center [773, 383] width 578 height 79
click at [523, 384] on input "True" at bounding box center [513, 384] width 20 height 20
radio input "true"
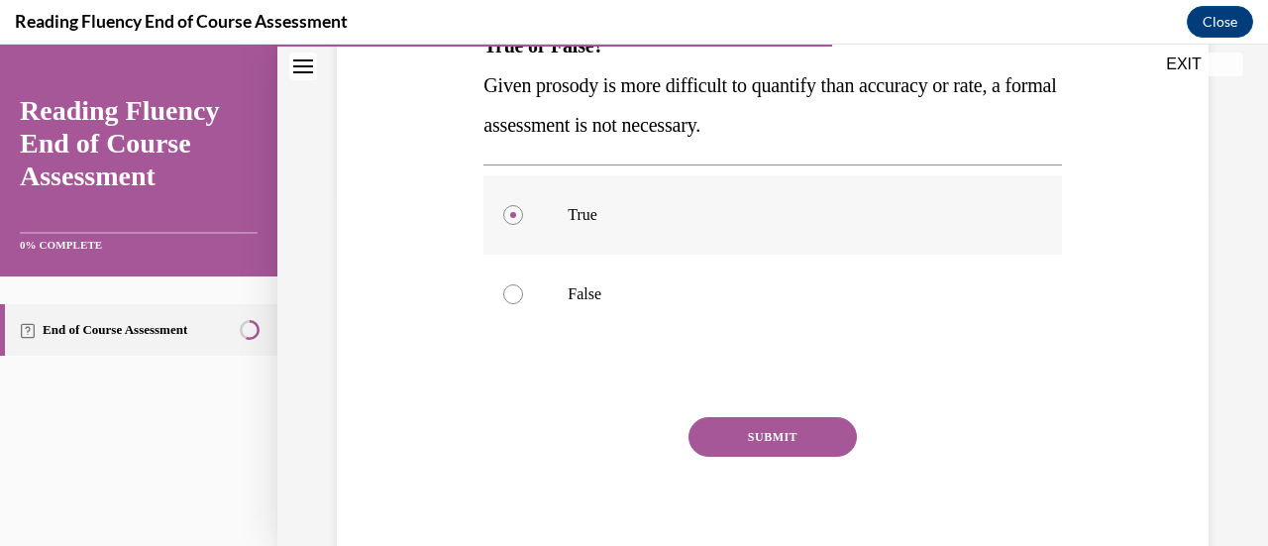
scroll to position [356, 0]
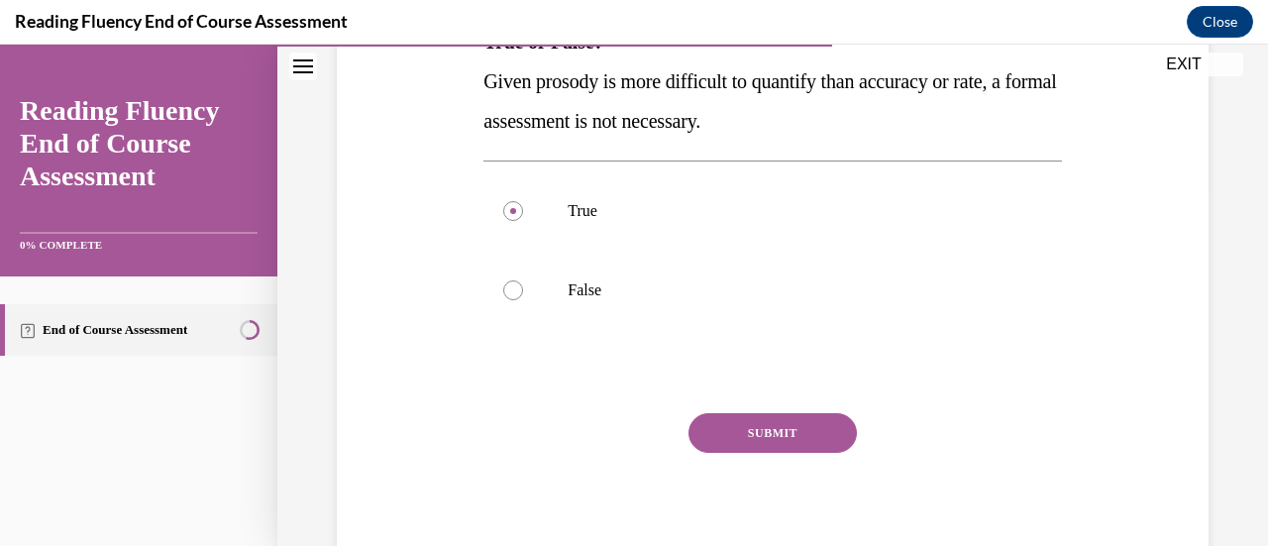
click at [798, 444] on button "SUBMIT" at bounding box center [773, 433] width 168 height 40
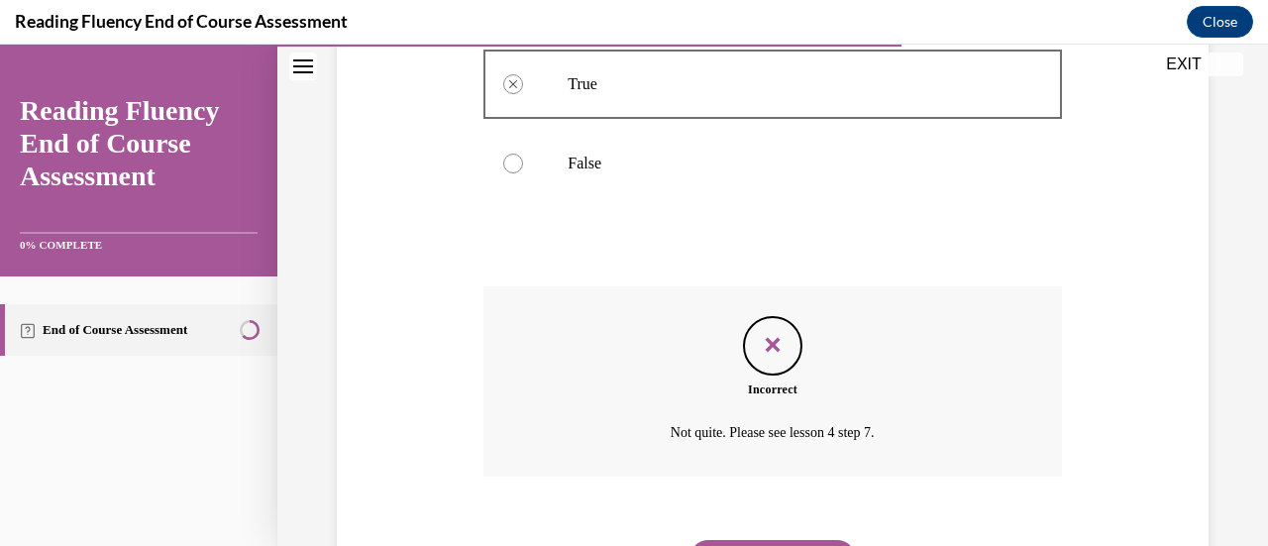
scroll to position [585, 0]
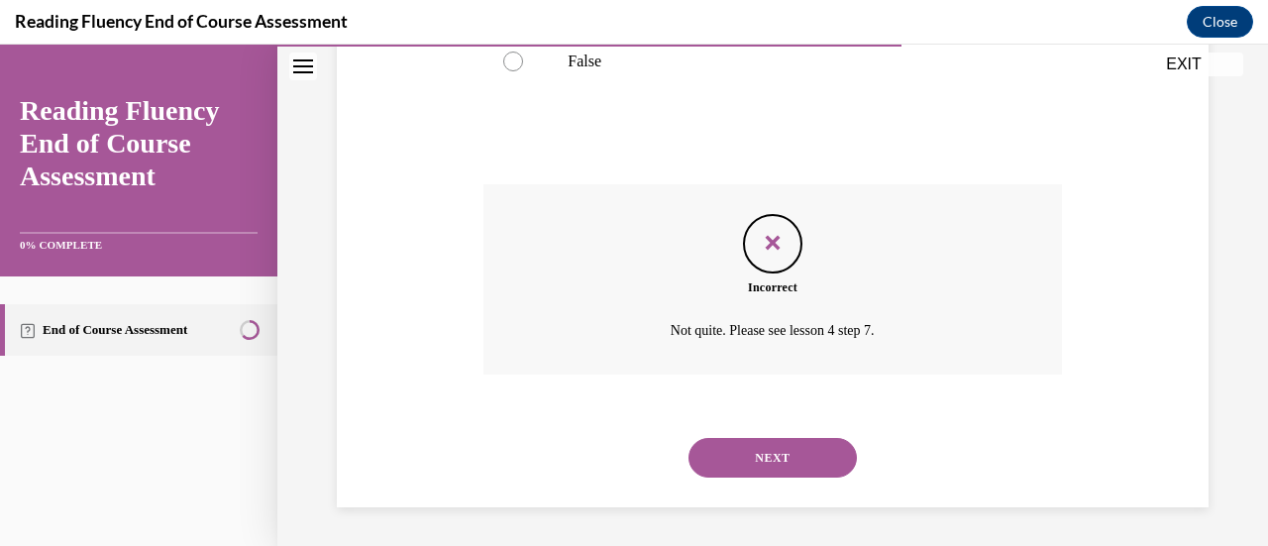
click at [791, 456] on button "NEXT" at bounding box center [773, 458] width 168 height 40
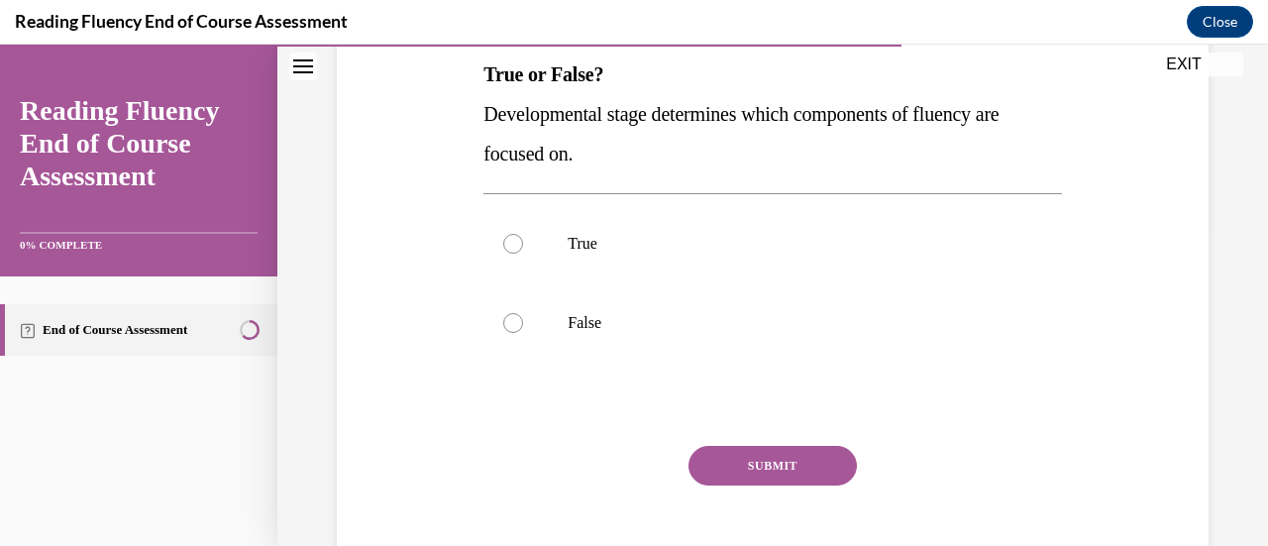
scroll to position [325, 0]
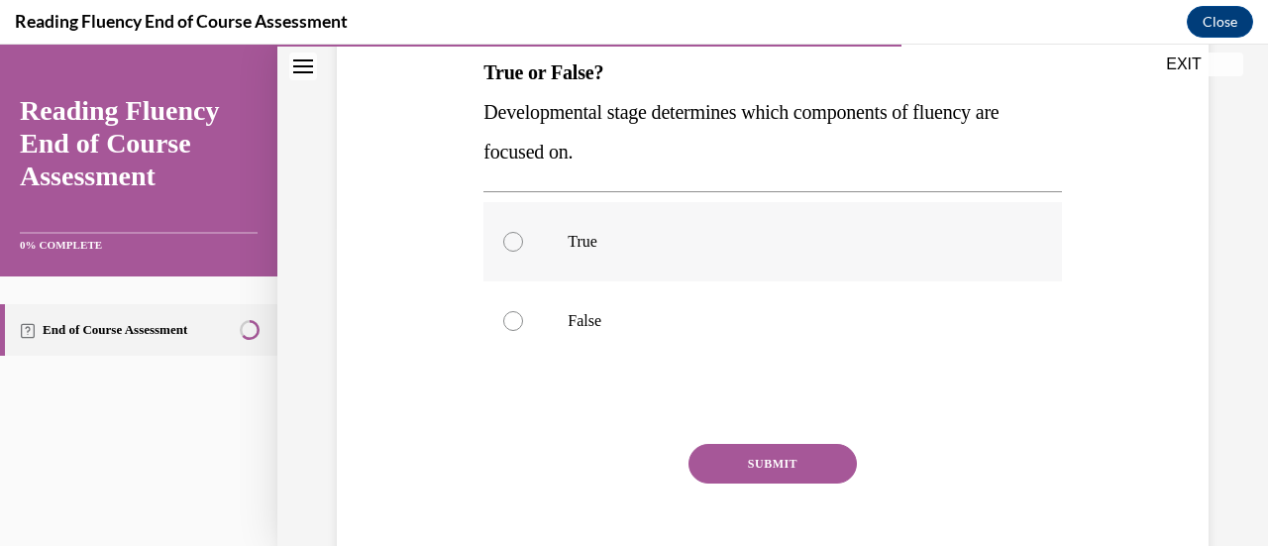
click at [499, 230] on label "True" at bounding box center [773, 241] width 578 height 79
click at [503, 232] on input "True" at bounding box center [513, 242] width 20 height 20
radio input "true"
click at [788, 470] on button "SUBMIT" at bounding box center [773, 464] width 168 height 40
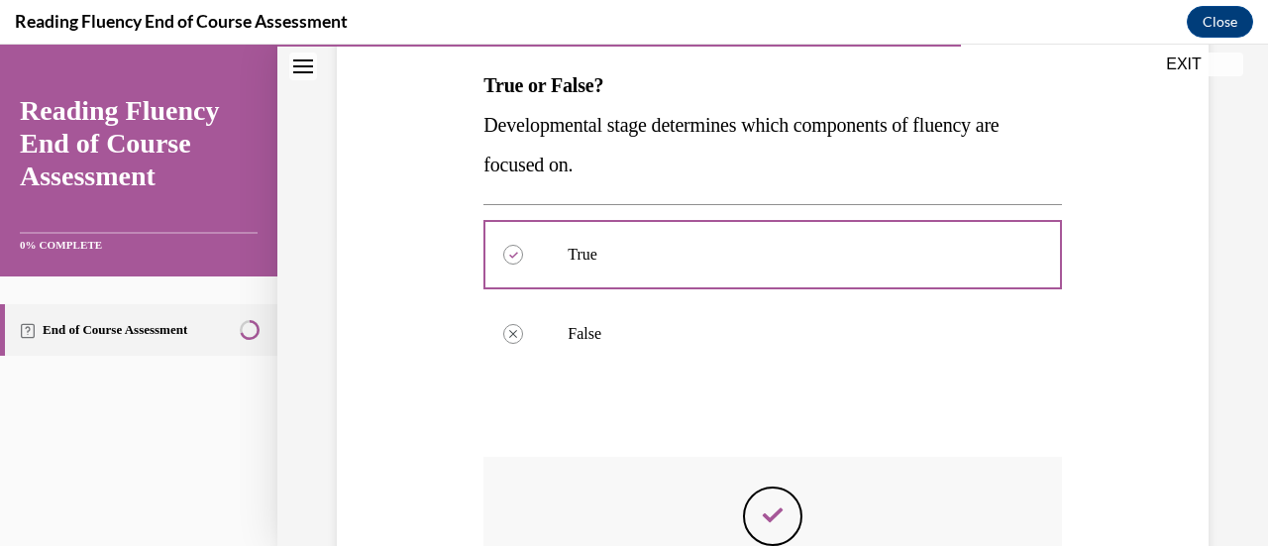
scroll to position [310, 0]
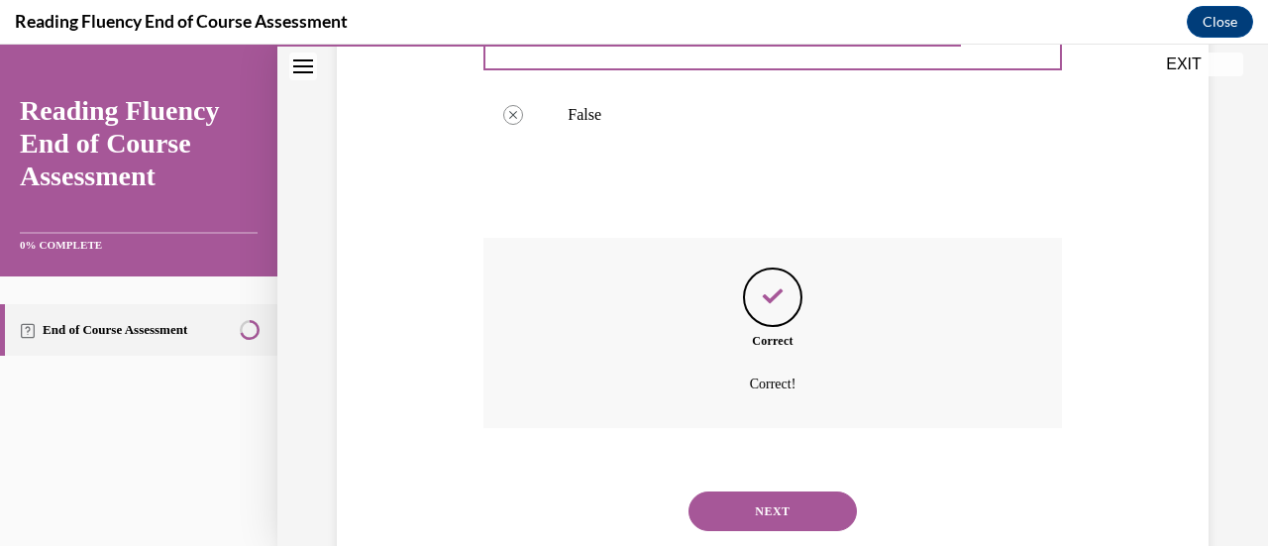
click at [801, 512] on button "NEXT" at bounding box center [773, 512] width 168 height 40
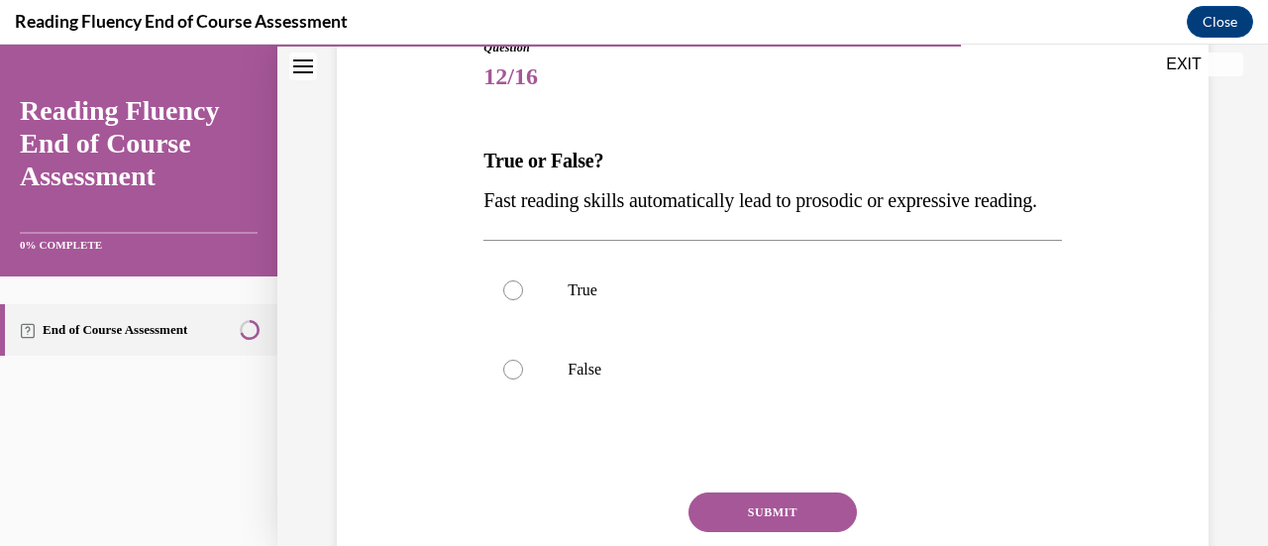
scroll to position [238, 0]
click at [498, 408] on label "False" at bounding box center [773, 368] width 578 height 79
click at [503, 379] on input "False" at bounding box center [513, 369] width 20 height 20
radio input "true"
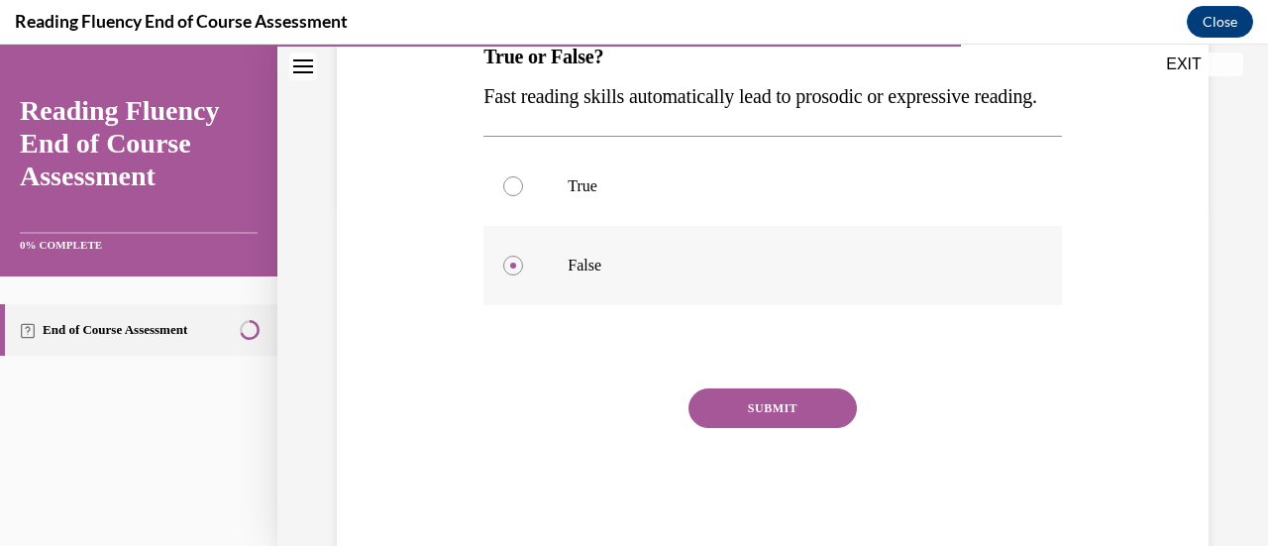
scroll to position [343, 0]
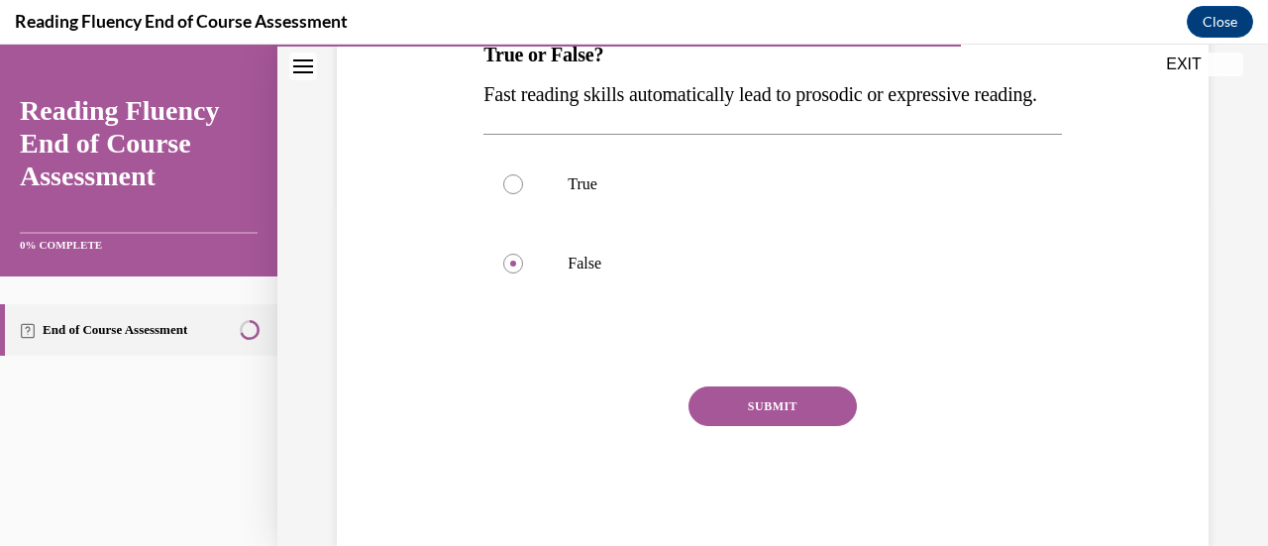
click at [795, 426] on button "SUBMIT" at bounding box center [773, 406] width 168 height 40
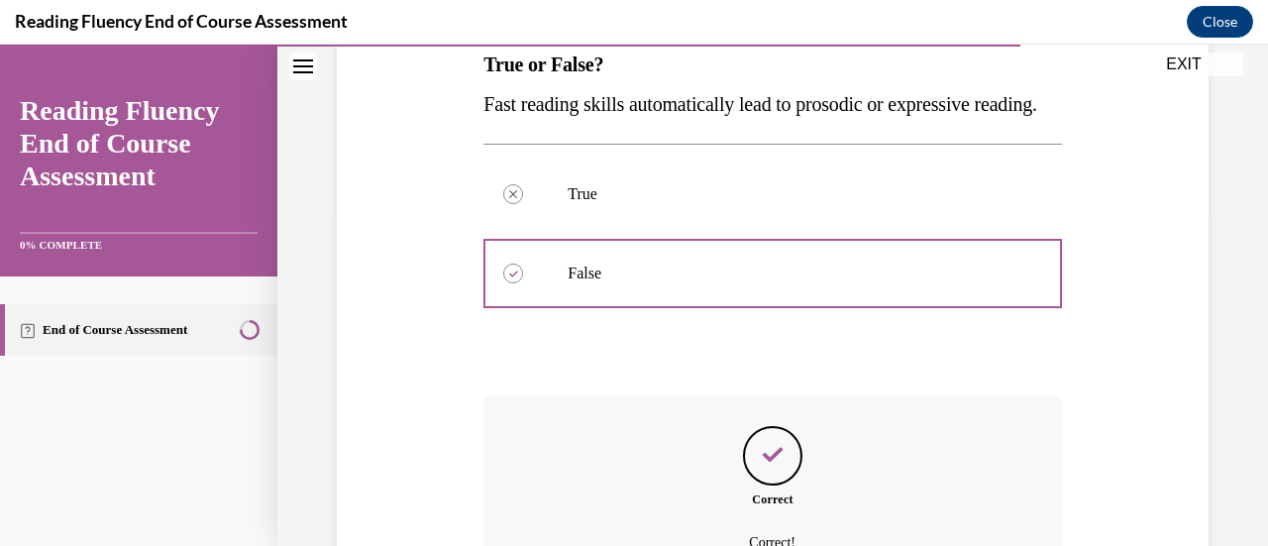
scroll to position [334, 0]
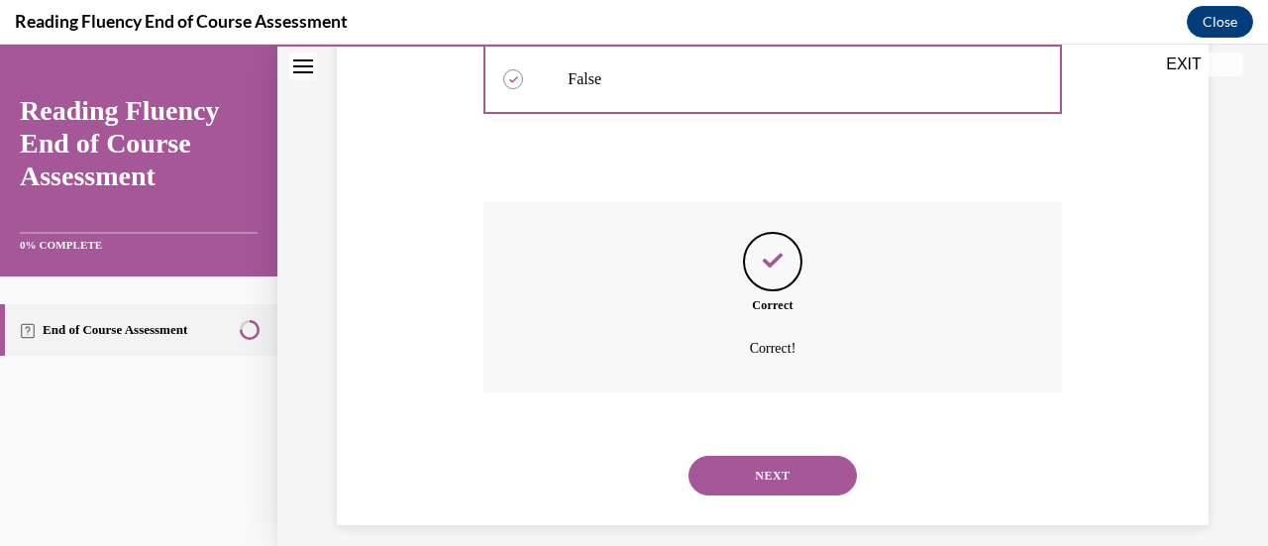
click at [815, 495] on button "NEXT" at bounding box center [773, 476] width 168 height 40
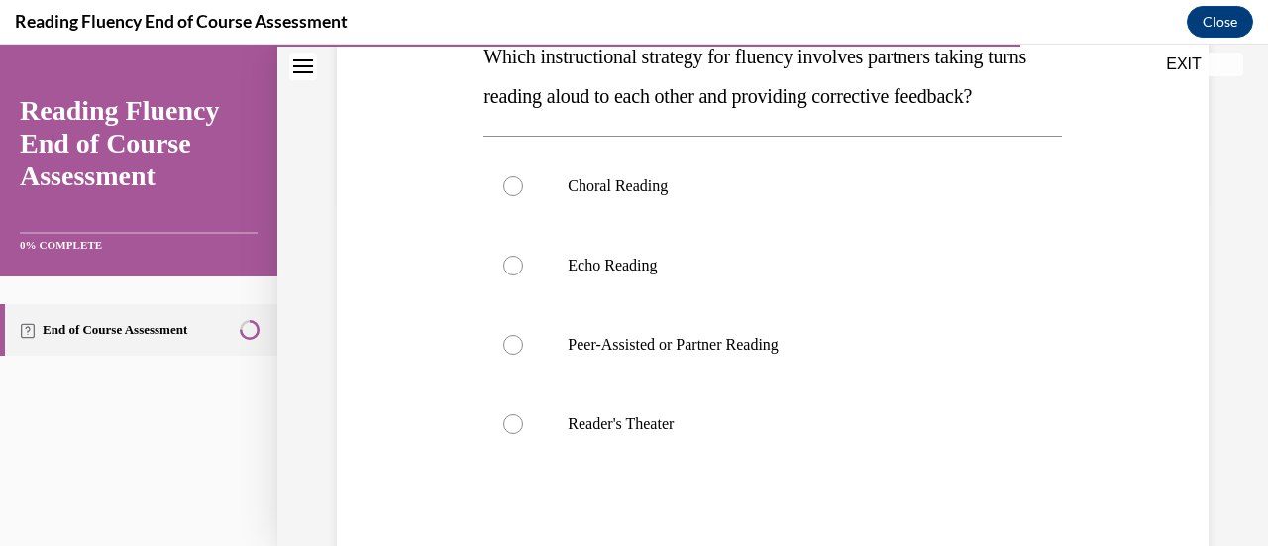
scroll to position [333, 0]
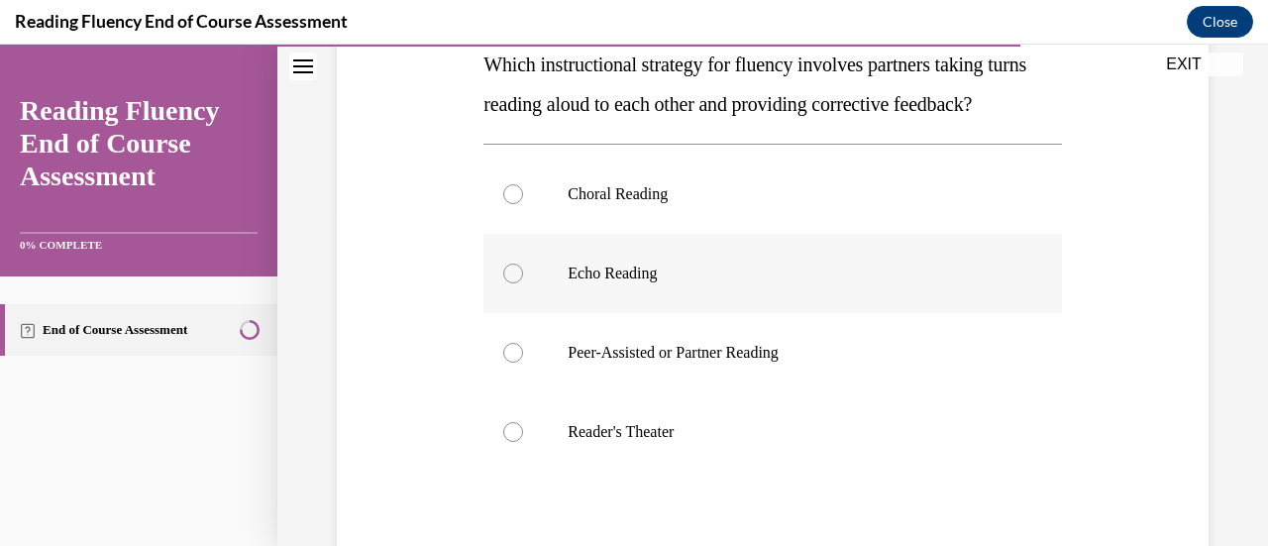
click at [507, 313] on label "Echo Reading" at bounding box center [773, 273] width 578 height 79
click at [507, 283] on input "Echo Reading" at bounding box center [513, 274] width 20 height 20
radio input "true"
click at [515, 392] on label "Peer-Assisted or Partner Reading" at bounding box center [773, 352] width 578 height 79
click at [515, 363] on input "Peer-Assisted or Partner Reading" at bounding box center [513, 353] width 20 height 20
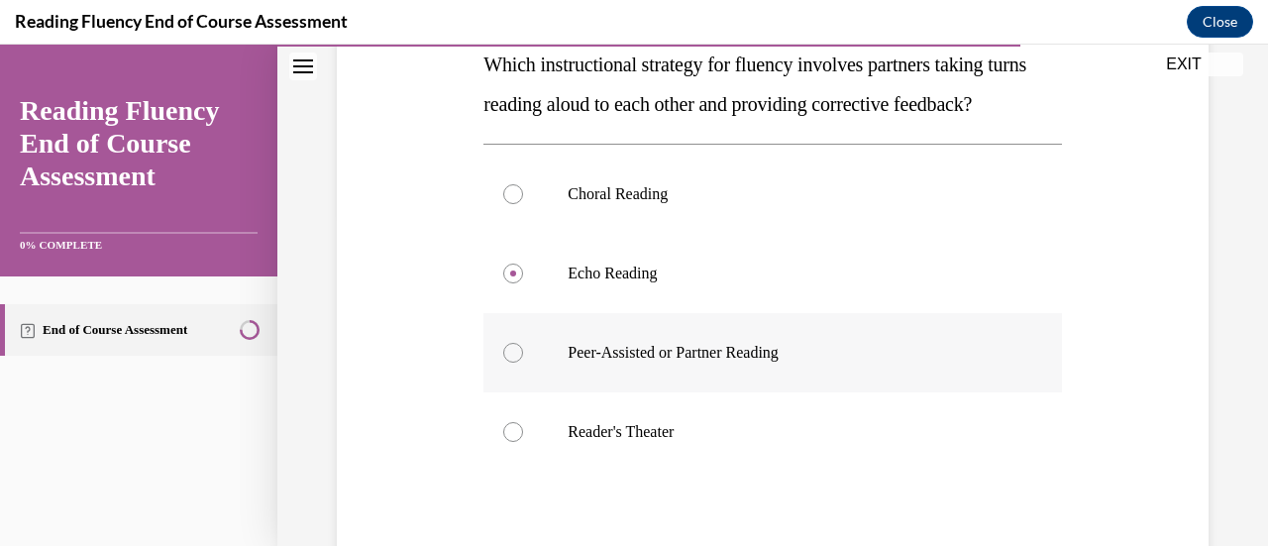
radio input "true"
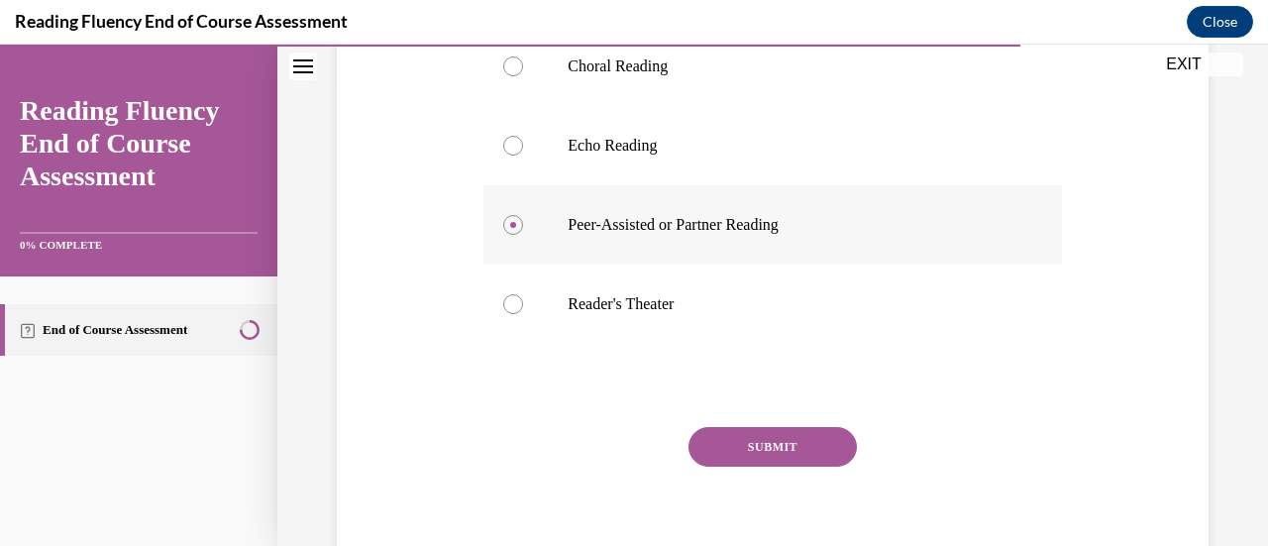
scroll to position [464, 0]
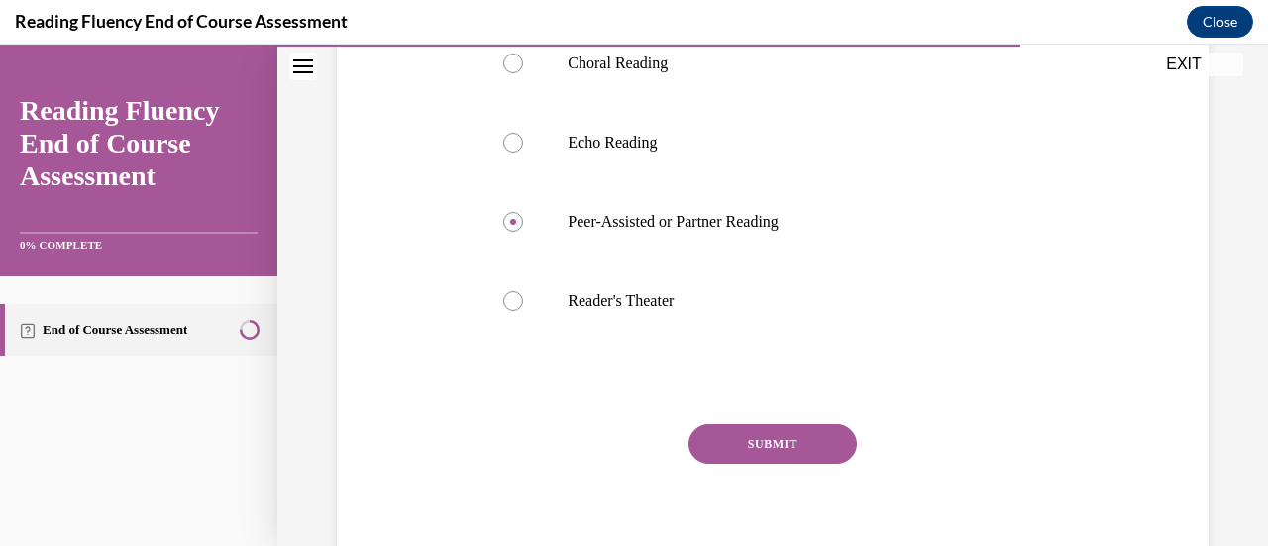
click at [793, 464] on button "SUBMIT" at bounding box center [773, 444] width 168 height 40
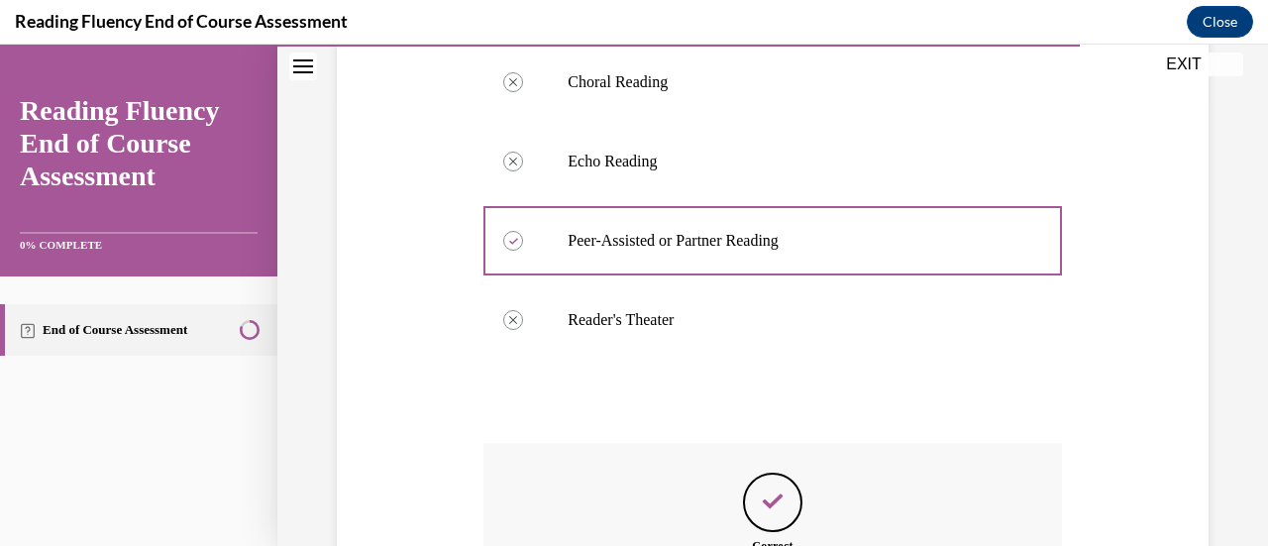
scroll to position [564, 0]
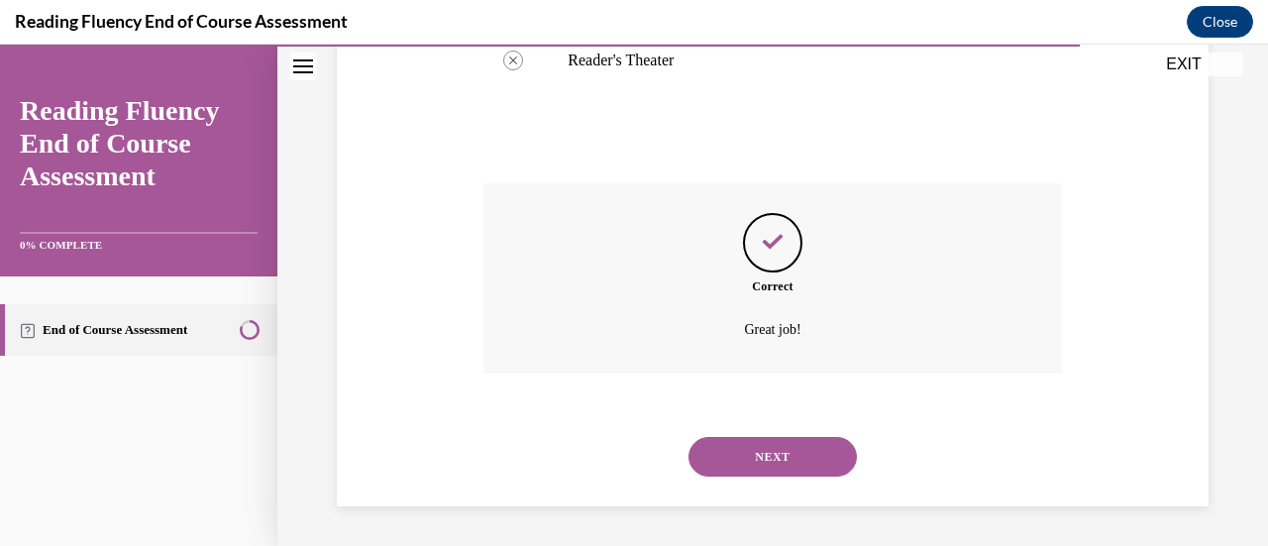
click at [817, 454] on button "NEXT" at bounding box center [773, 457] width 168 height 40
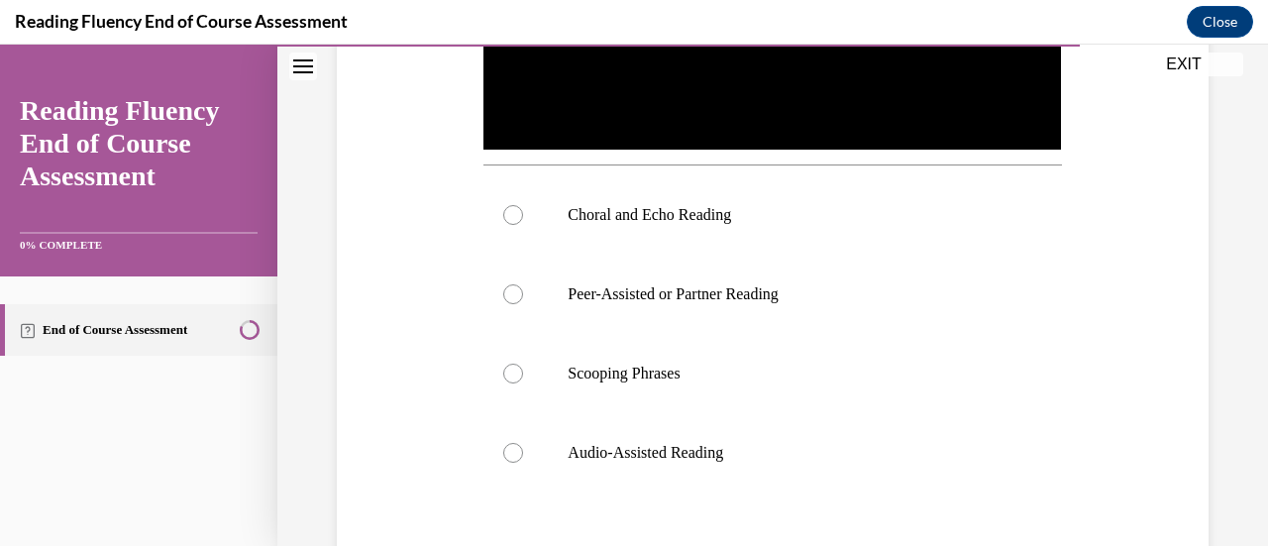
scroll to position [653, 0]
click at [530, 214] on label "Choral and Echo Reading" at bounding box center [773, 213] width 578 height 79
click at [523, 214] on input "Choral and Echo Reading" at bounding box center [513, 214] width 20 height 20
radio input "true"
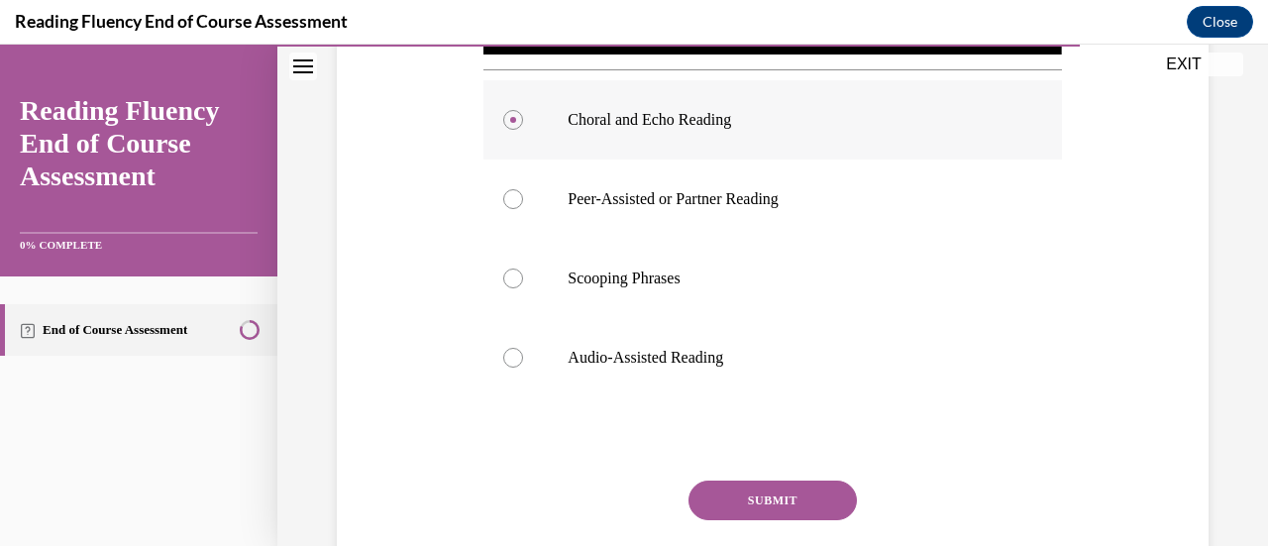
scroll to position [790, 0]
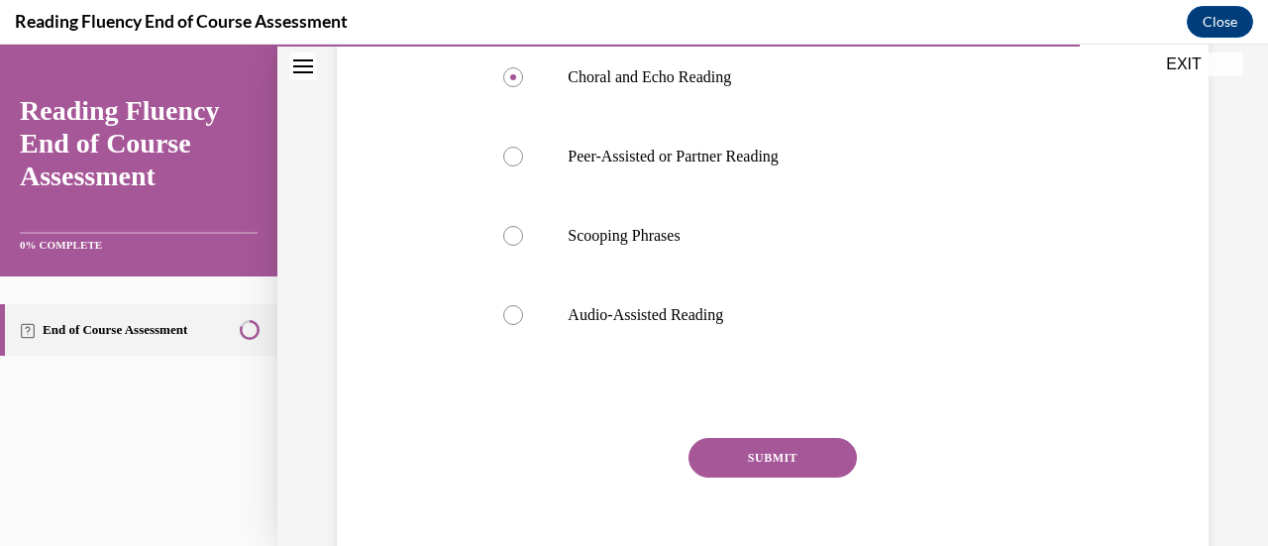
click at [798, 457] on button "SUBMIT" at bounding box center [773, 458] width 168 height 40
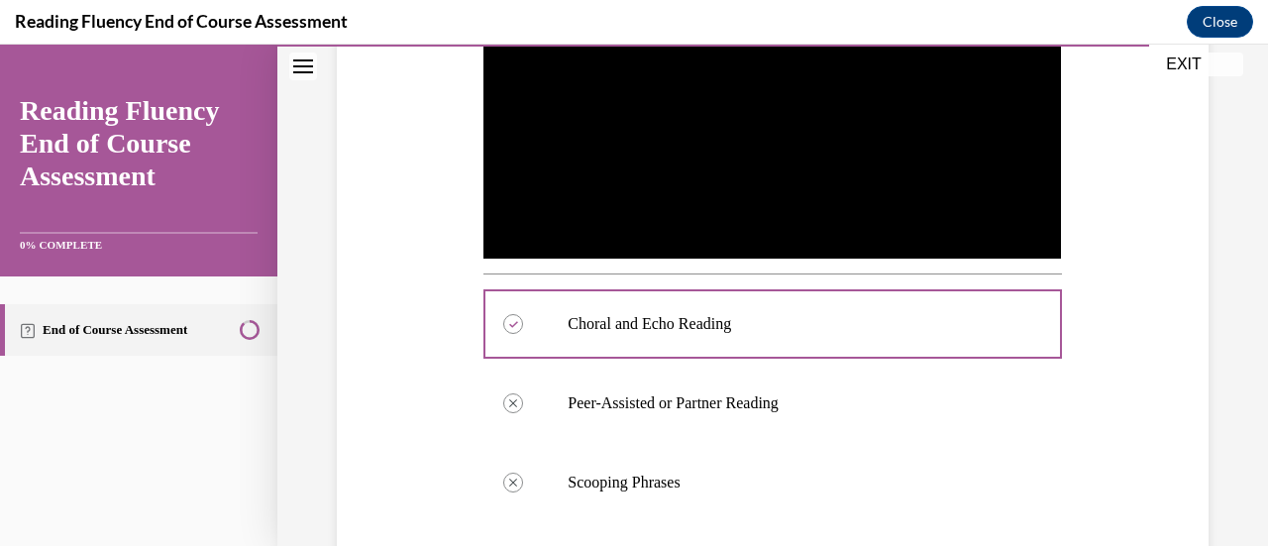
scroll to position [541, 0]
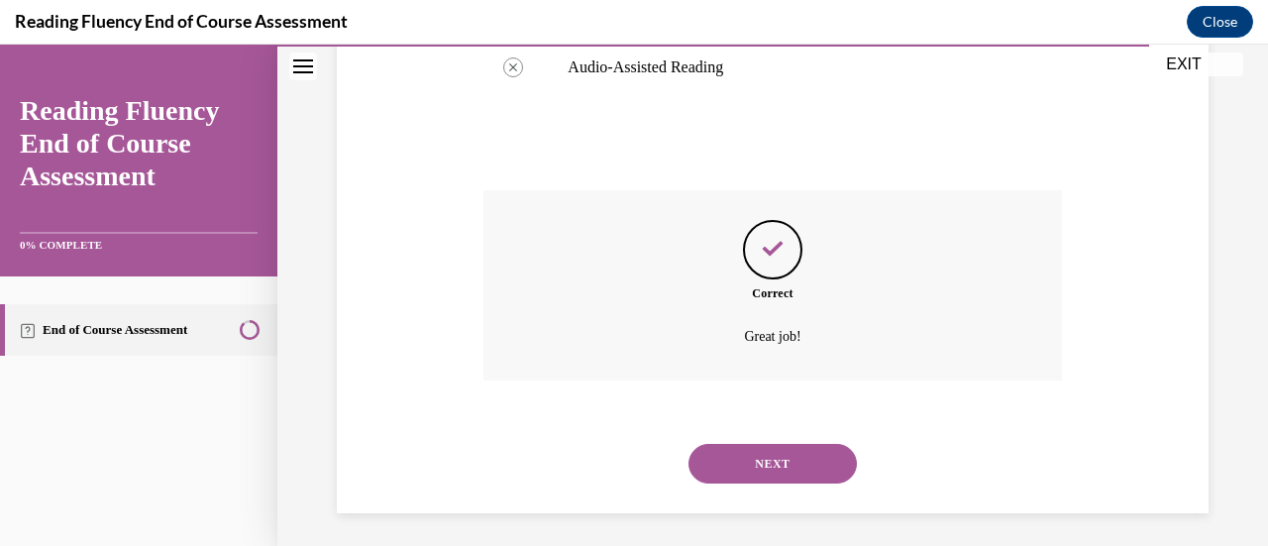
click at [817, 454] on button "NEXT" at bounding box center [773, 464] width 168 height 40
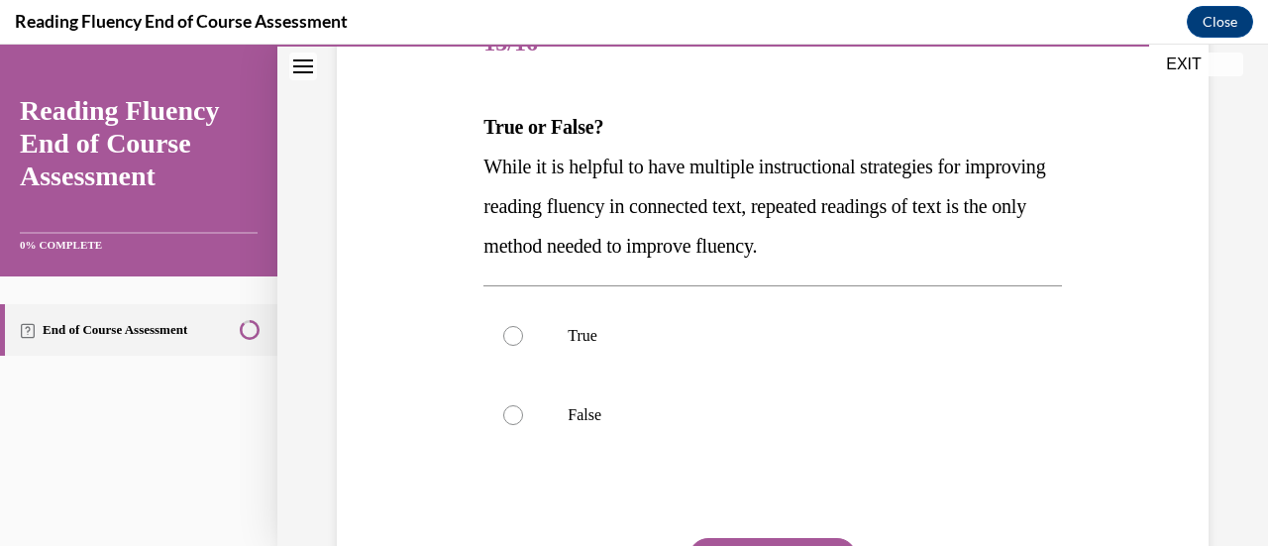
scroll to position [278, 0]
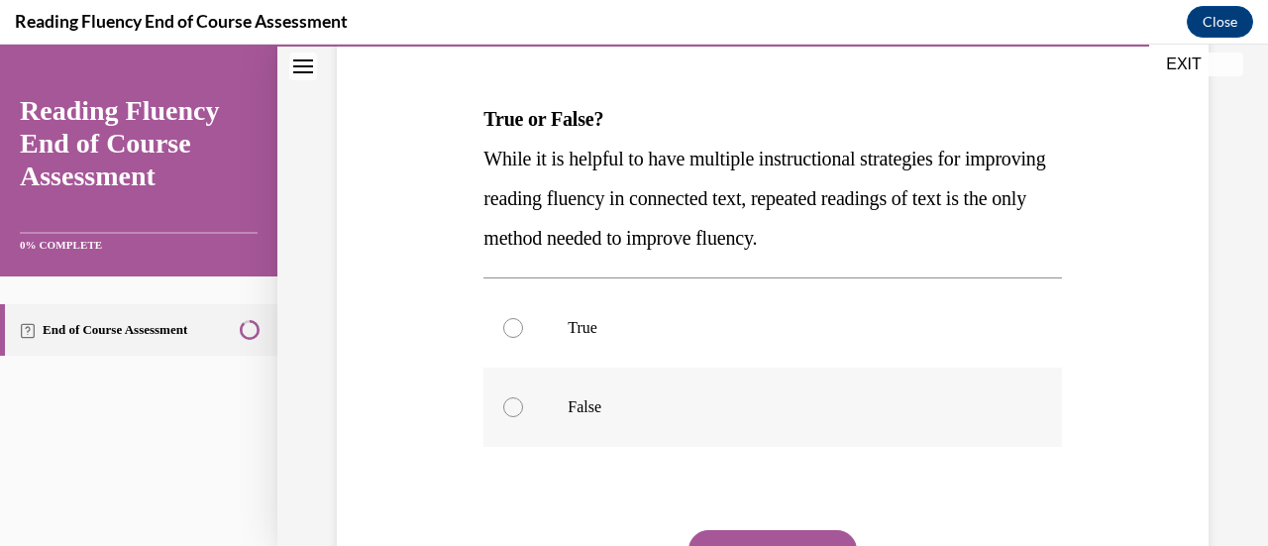
click at [508, 418] on label "False" at bounding box center [773, 407] width 578 height 79
click at [508, 417] on input "False" at bounding box center [513, 407] width 20 height 20
radio input "true"
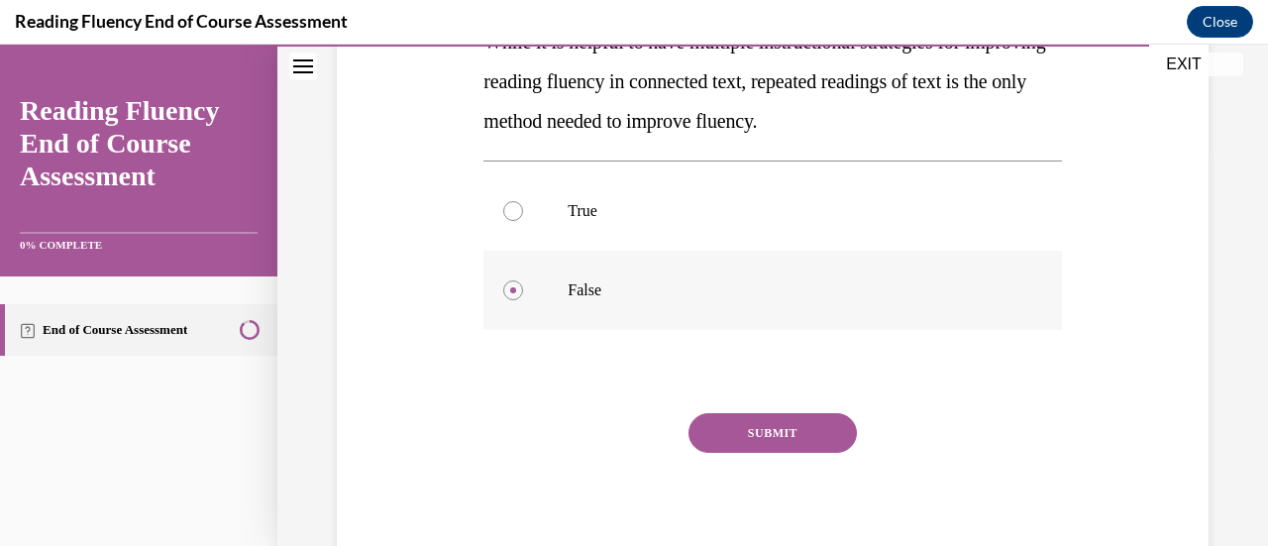
scroll to position [397, 0]
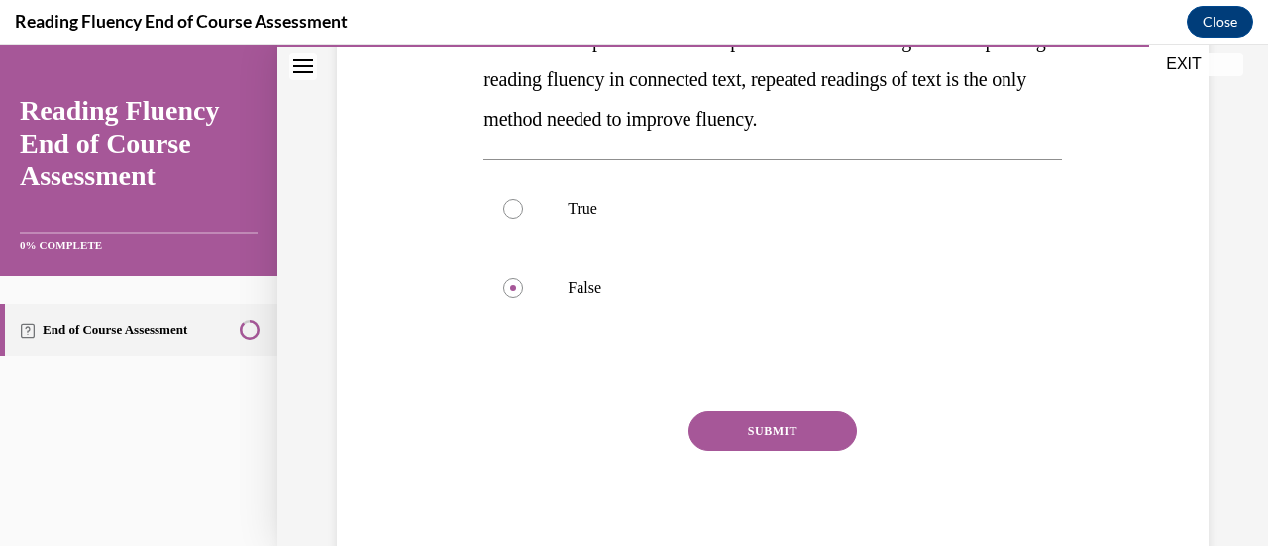
click at [811, 440] on button "SUBMIT" at bounding box center [773, 431] width 168 height 40
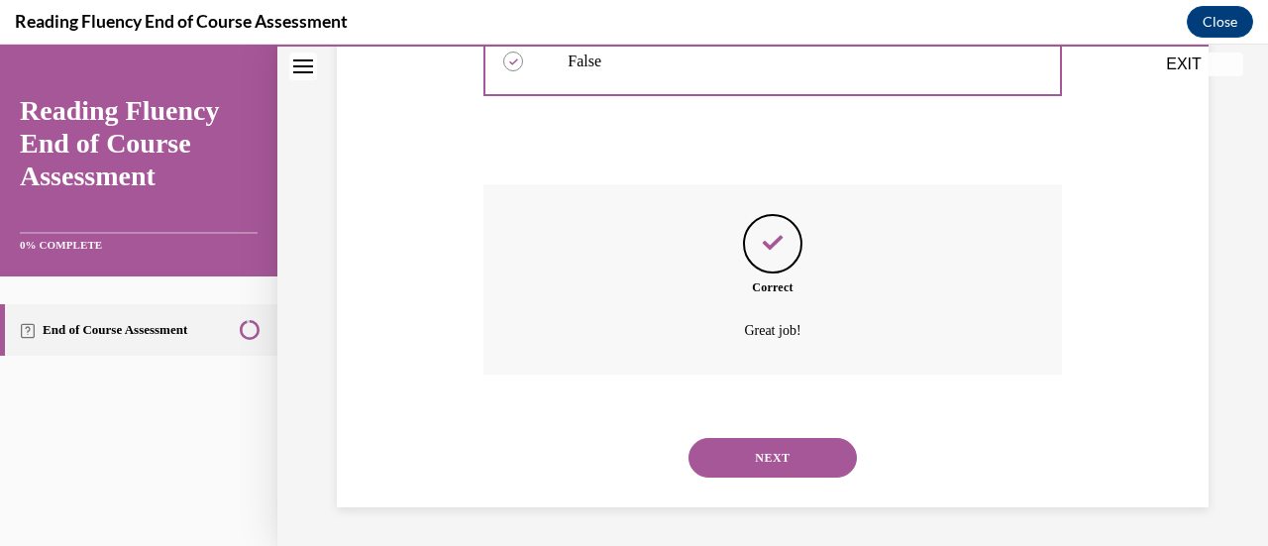
click at [805, 462] on button "NEXT" at bounding box center [773, 458] width 168 height 40
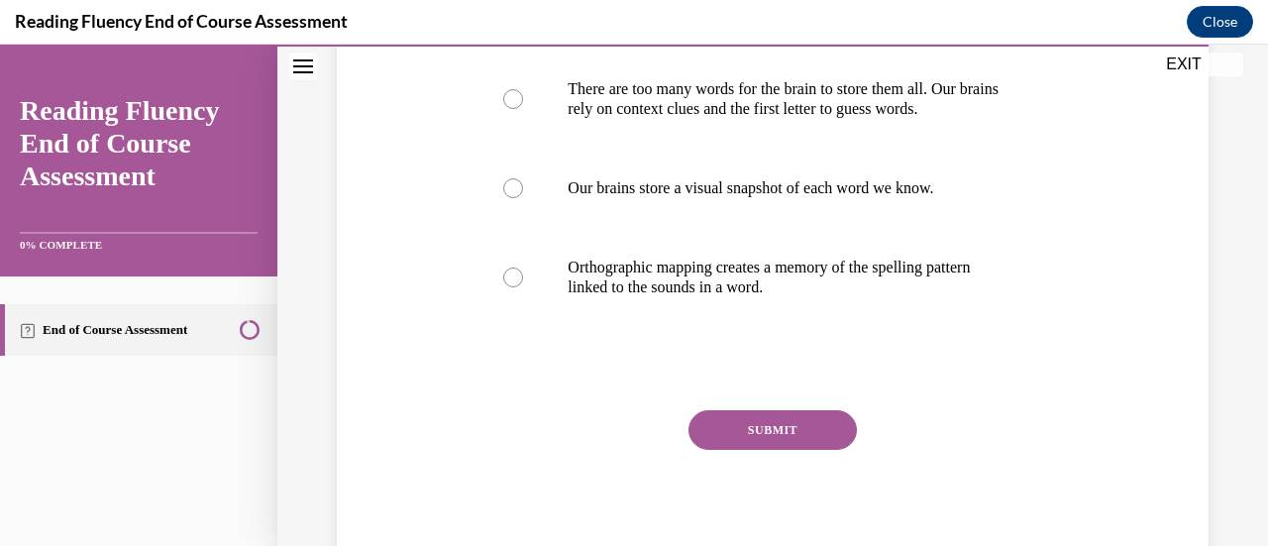
scroll to position [478, 0]
click at [521, 291] on label "Orthographic mapping creates a memory of the spelling pattern linked to the sou…" at bounding box center [773, 277] width 578 height 99
click at [521, 287] on input "Orthographic mapping creates a memory of the spelling pattern linked to the sou…" at bounding box center [513, 278] width 20 height 20
radio input "true"
click at [817, 432] on button "SUBMIT" at bounding box center [773, 430] width 168 height 40
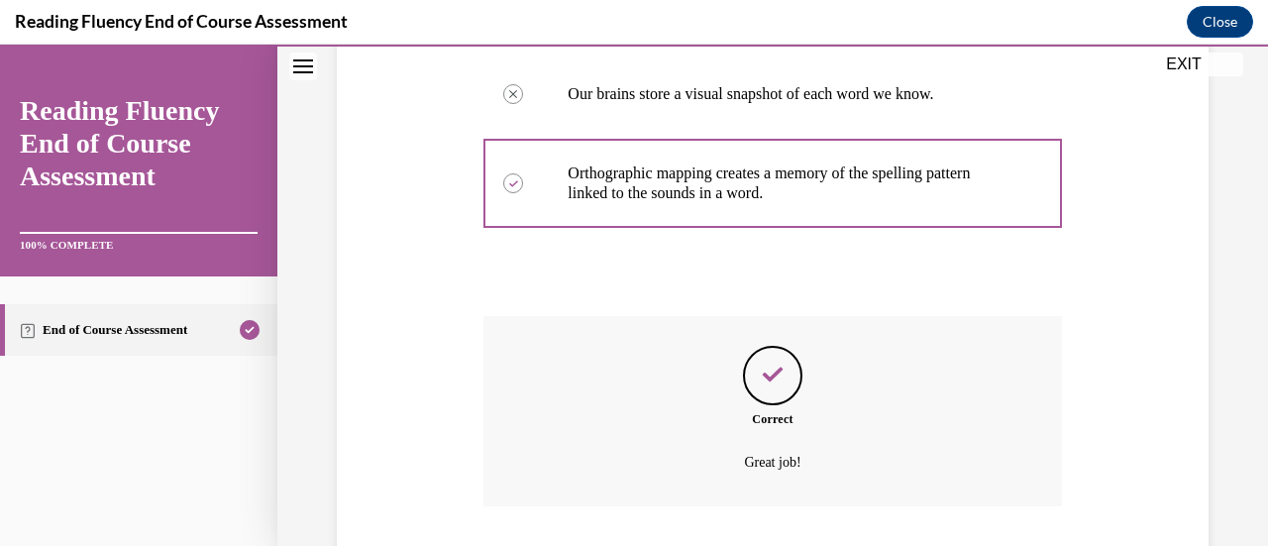
scroll to position [704, 0]
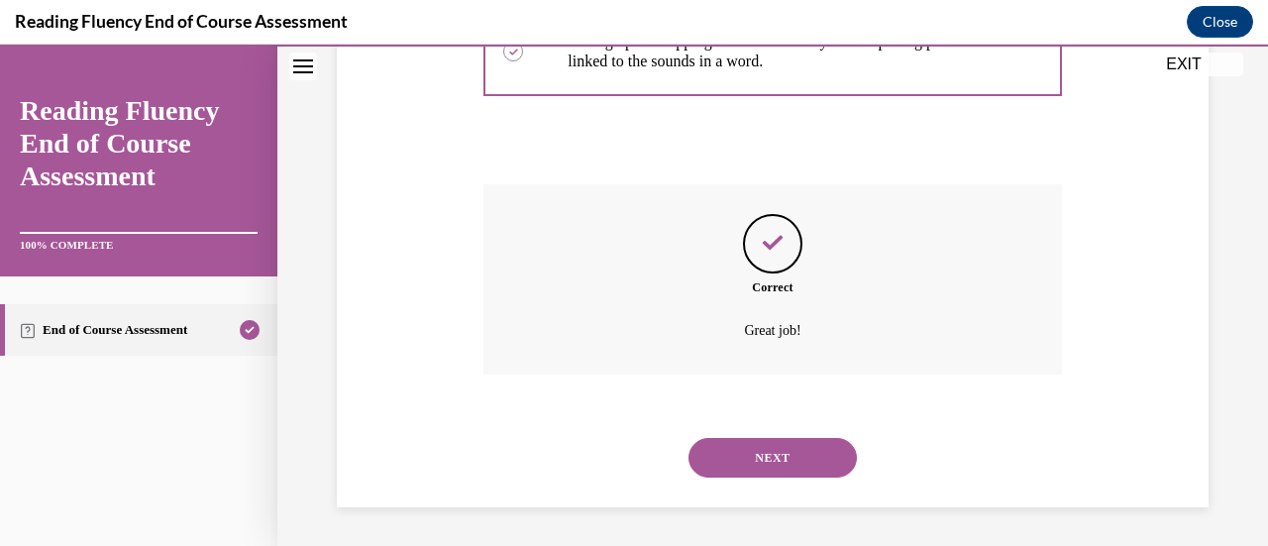
click at [802, 459] on button "NEXT" at bounding box center [773, 458] width 168 height 40
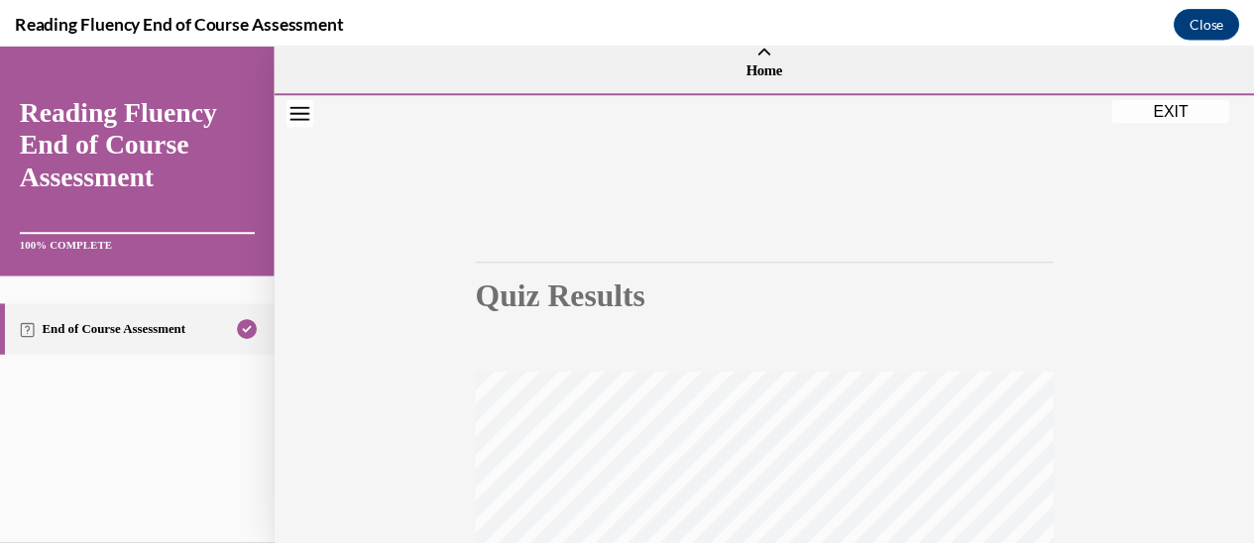
scroll to position [0, 0]
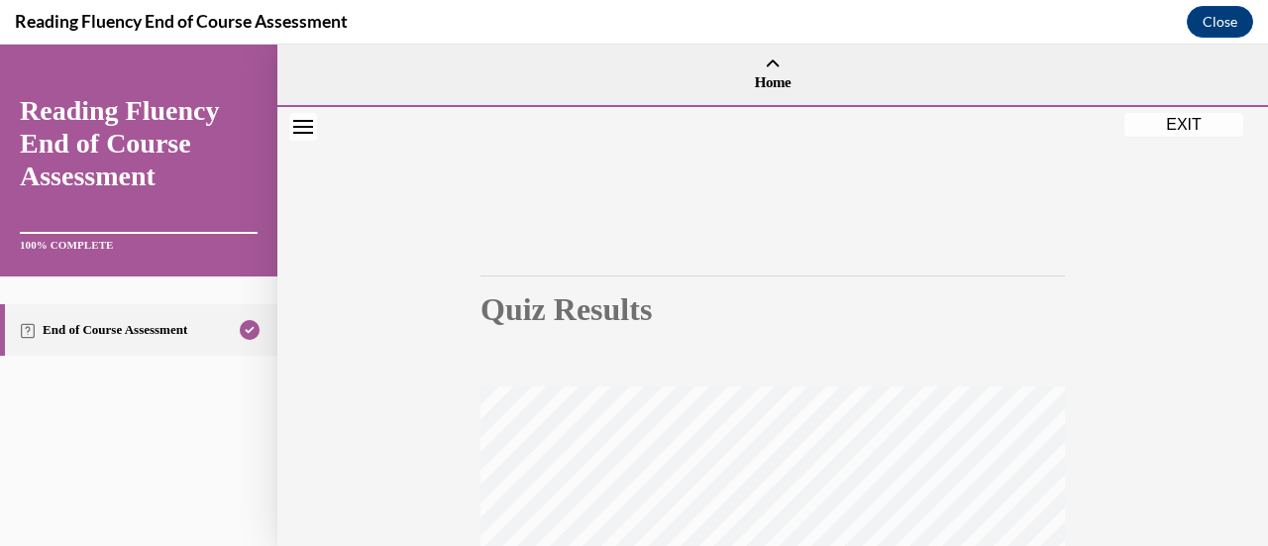
click at [1183, 130] on button "EXIT" at bounding box center [1184, 125] width 119 height 24
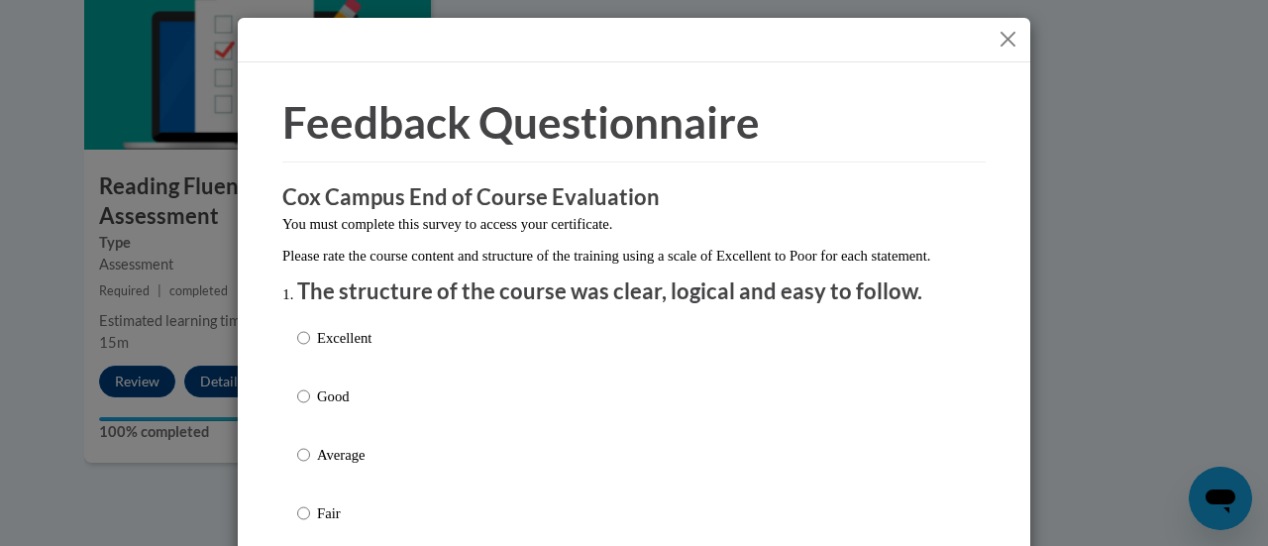
click at [1039, 106] on div "Feedback Questionnaire Rate Course Comments Cox Campus End of Course Evaluation…" at bounding box center [634, 273] width 1268 height 546
